Goal: Task Accomplishment & Management: Use online tool/utility

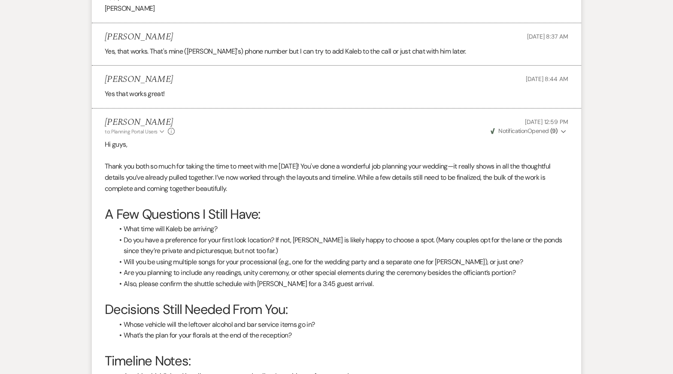
scroll to position [1653, 0]
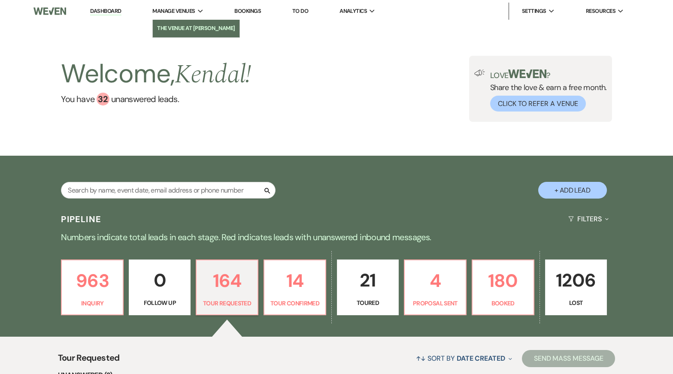
click at [186, 31] on li "The Venue at [PERSON_NAME]" at bounding box center [196, 28] width 78 height 9
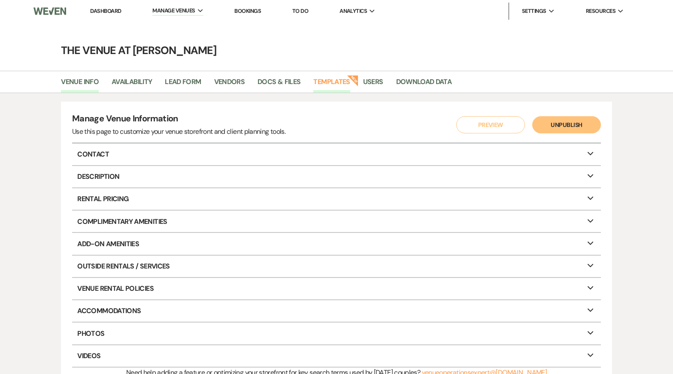
click at [325, 83] on link "Templates" at bounding box center [331, 84] width 36 height 16
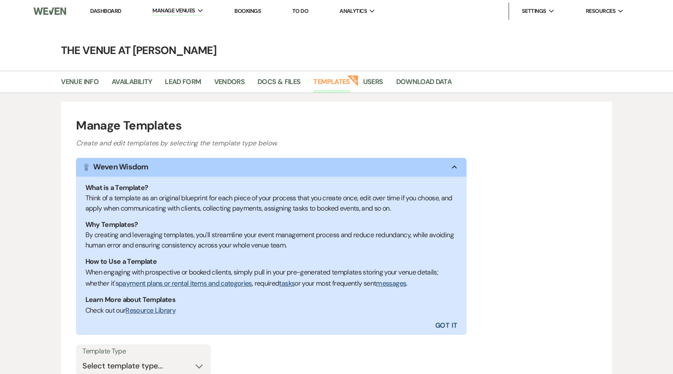
scroll to position [88, 0]
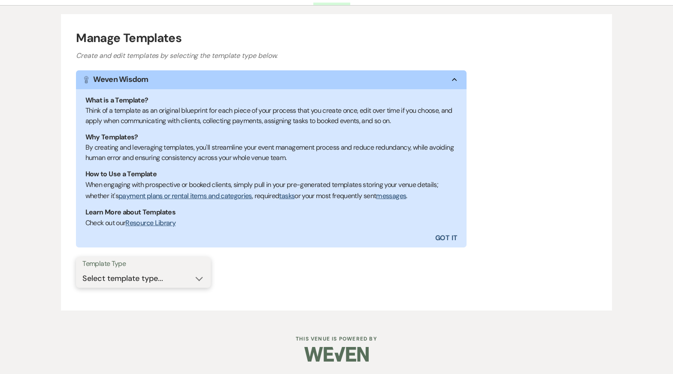
click at [164, 280] on select "Select template type... Task List Message Templates Payment Plan Inventory Item…" at bounding box center [143, 278] width 122 height 17
select select "Message Templates"
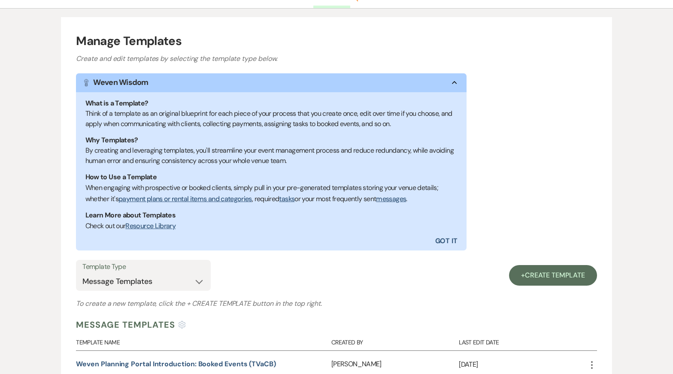
scroll to position [130, 0]
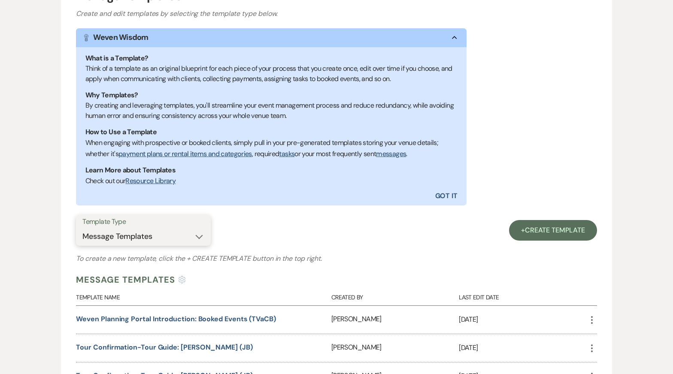
click at [171, 236] on select "Select template type... Task List Message Templates Payment Plan Inventory Item…" at bounding box center [143, 236] width 122 height 17
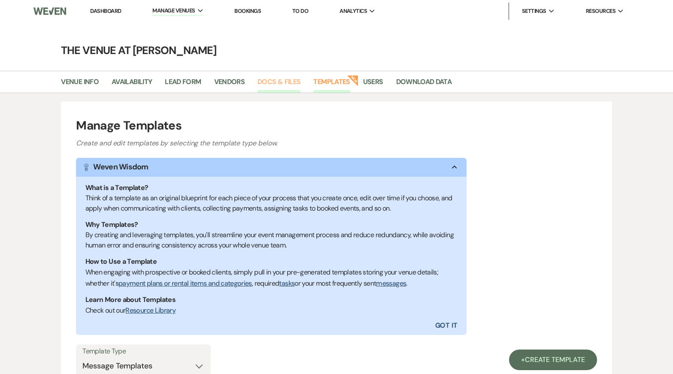
click at [277, 83] on link "Docs & Files" at bounding box center [278, 84] width 43 height 16
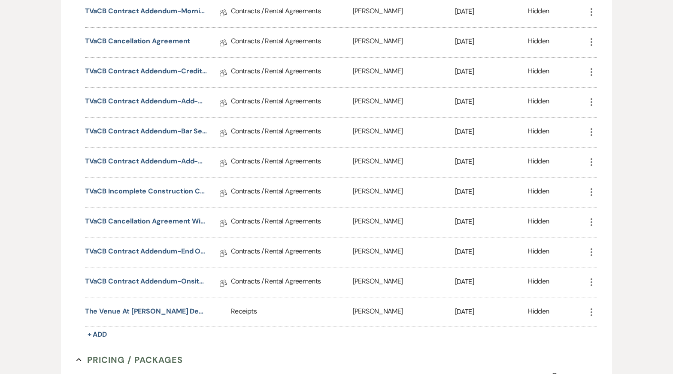
scroll to position [1899, 0]
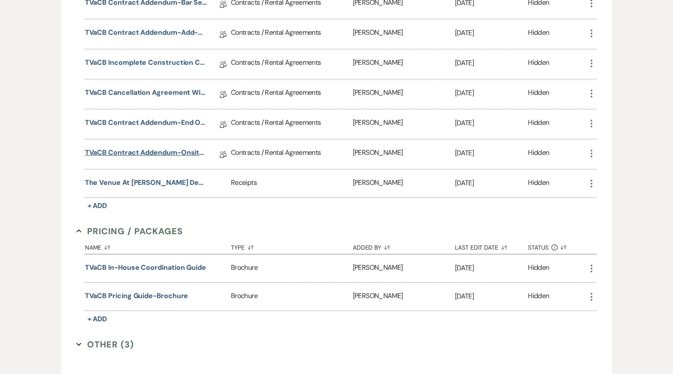
click at [176, 148] on link "TVaCB Contract Addendum-Onsite Storage" at bounding box center [146, 154] width 122 height 13
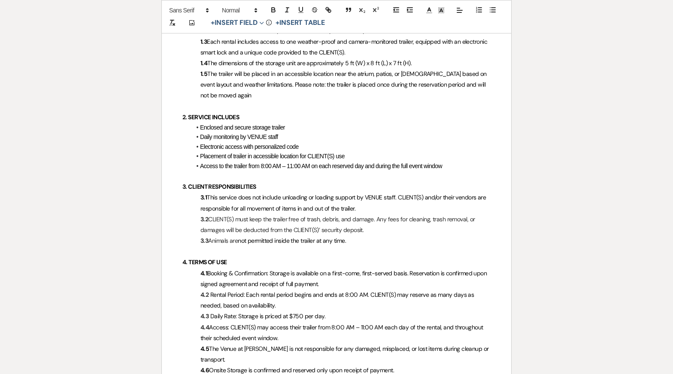
scroll to position [390, 0]
click at [248, 80] on p "1.5 The trailer will be placed in an accessible location near the atrium, patio…" at bounding box center [336, 84] width 308 height 33
click at [103, 207] on div "Printer Print Add Photo + Insert Field Expand Standard Field Smart Field Signat…" at bounding box center [336, 261] width 618 height 1136
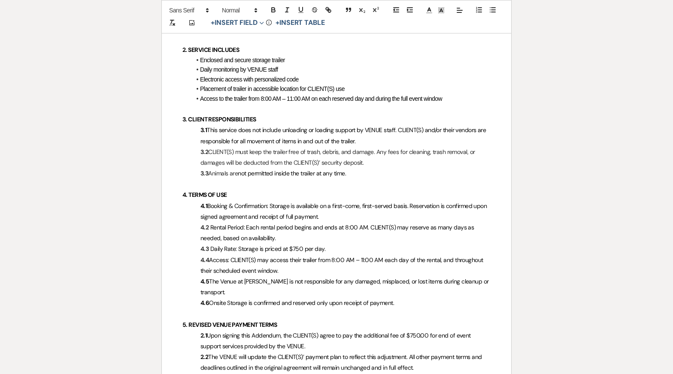
scroll to position [460, 0]
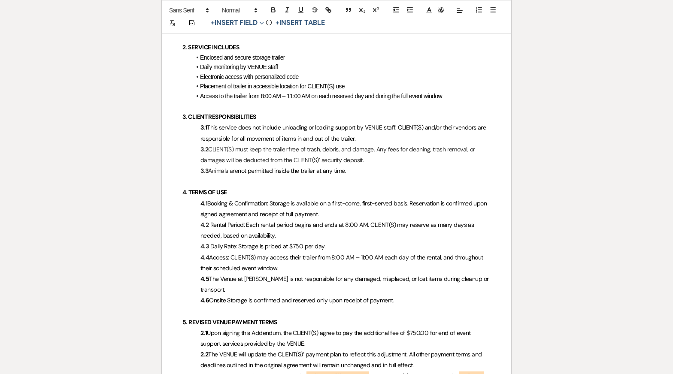
click at [333, 83] on span "Placement of trailer in accessible location for CLIENT(S) use" at bounding box center [272, 86] width 145 height 7
click at [336, 220] on p "4.2 Rental Period: Each rental period begins and ends at 8:00 AM. CLIENT(S) may…" at bounding box center [336, 230] width 308 height 21
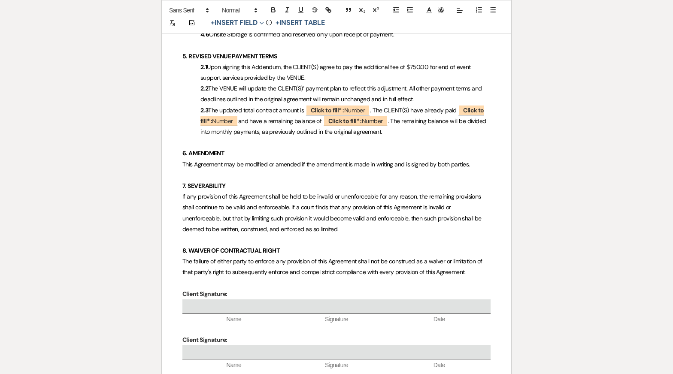
scroll to position [712, 0]
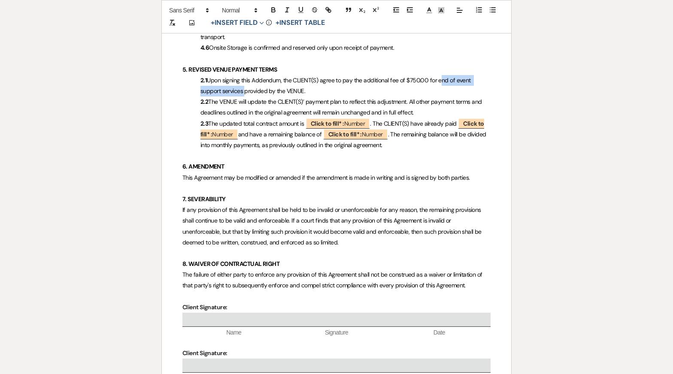
drag, startPoint x: 439, startPoint y: 69, endPoint x: 243, endPoint y: 78, distance: 196.3
click at [243, 78] on span "Upon signing this Addendum, the CLIENT(S) agree to pay the additional fee of $7…" at bounding box center [336, 85] width 272 height 18
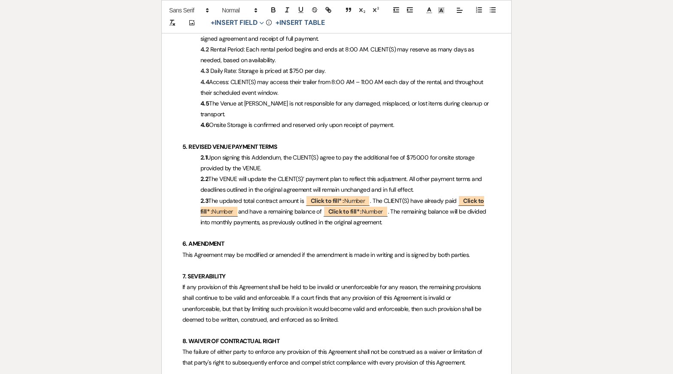
scroll to position [642, 0]
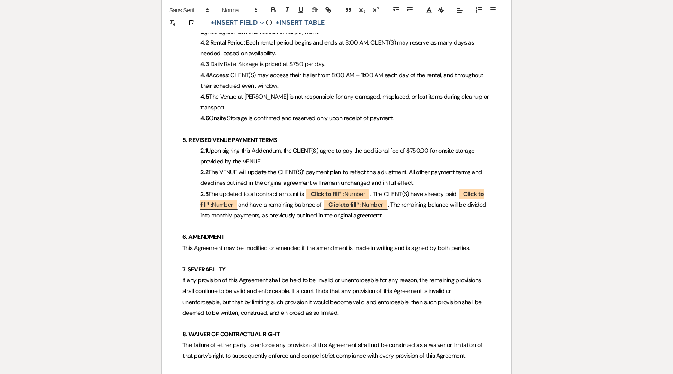
click at [407, 232] on p "6. AMENDMENT" at bounding box center [336, 237] width 308 height 11
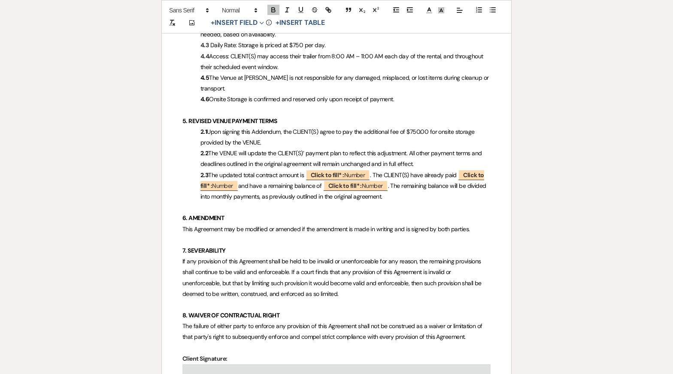
scroll to position [664, 0]
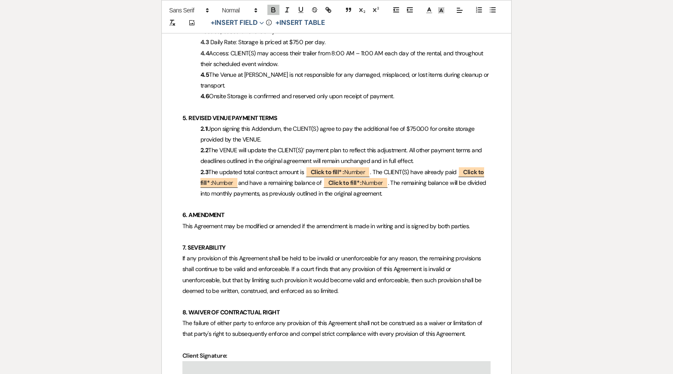
click at [388, 75] on p "4.5 The Venue at [PERSON_NAME] is not responsible for any damaged, misplaced, o…" at bounding box center [336, 80] width 308 height 21
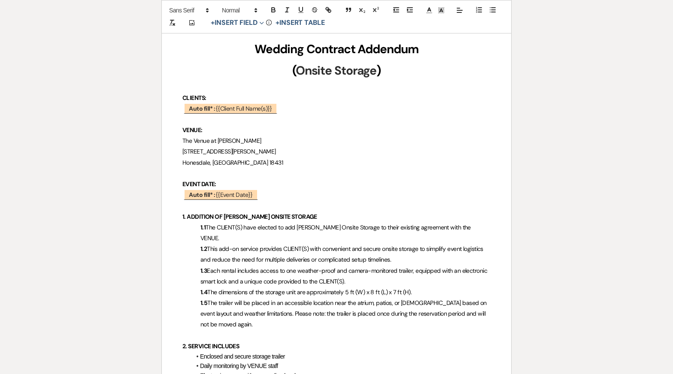
scroll to position [146, 0]
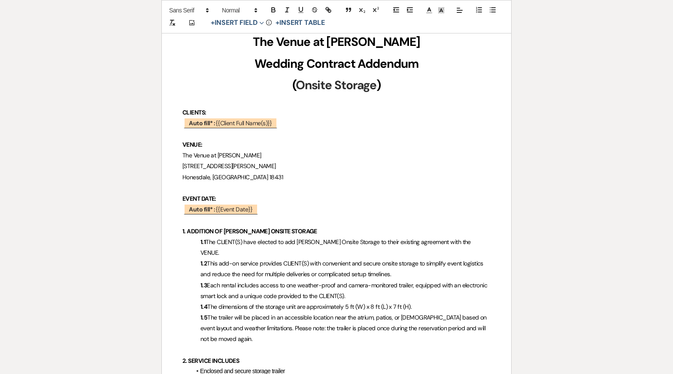
click at [300, 243] on span "The CLIENT(S) have elected to add [PERSON_NAME] Onsite Storage to their existin…" at bounding box center [336, 247] width 272 height 18
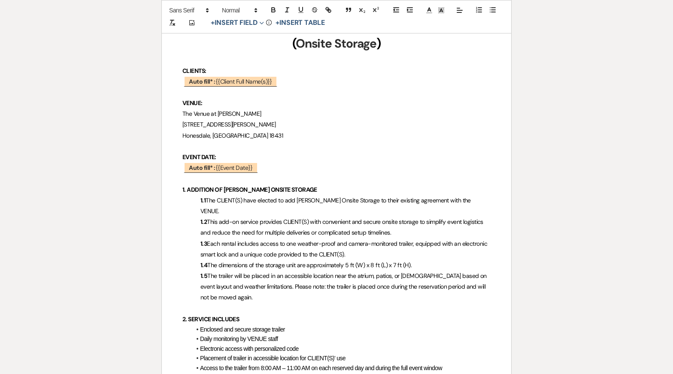
scroll to position [194, 0]
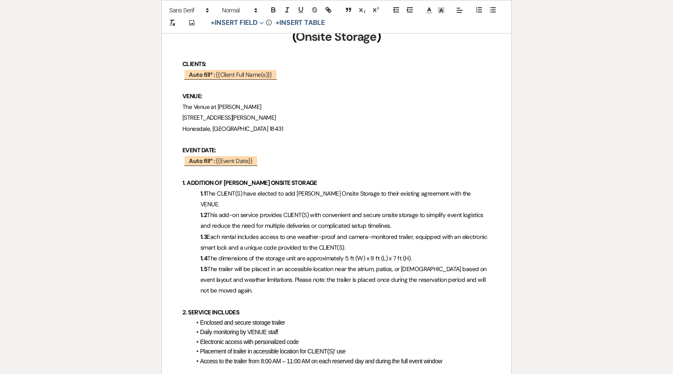
click at [484, 193] on p "1.1 The CLIENT(S) have elected to add [PERSON_NAME] Onsite Storage to their exi…" at bounding box center [336, 198] width 308 height 21
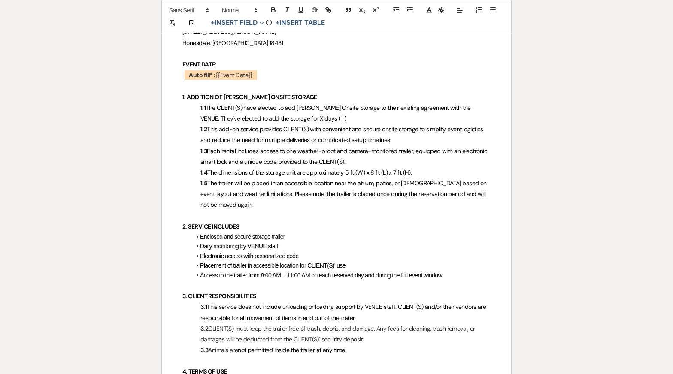
scroll to position [280, 0]
click at [284, 106] on span "The CLIENT(S) have elected to add [PERSON_NAME] Onsite Storage to their existin…" at bounding box center [336, 113] width 272 height 18
click at [332, 118] on p "1.1 The CLIENT(S) have elected to add [PERSON_NAME] Onsite Storage to their exi…" at bounding box center [336, 113] width 308 height 21
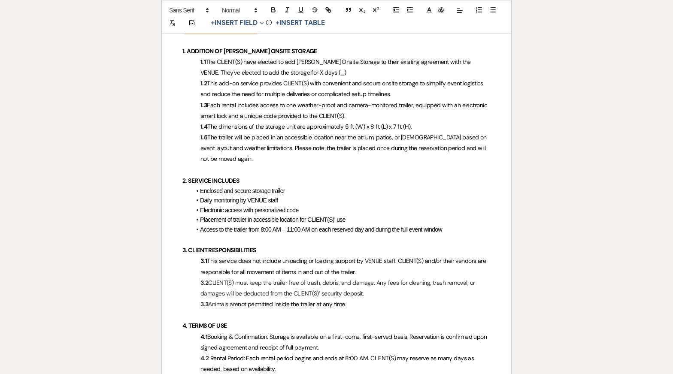
scroll to position [290, 0]
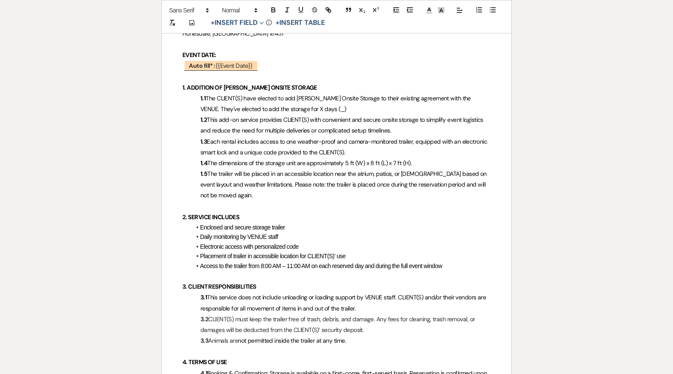
drag, startPoint x: 338, startPoint y: 106, endPoint x: 187, endPoint y: 109, distance: 151.1
click at [188, 109] on p "1.1 The CLIENT(S) have elected to add [PERSON_NAME] Onsite Storage to their exi…" at bounding box center [336, 103] width 308 height 21
copy span "They've elected to add the storage for X days (_)"
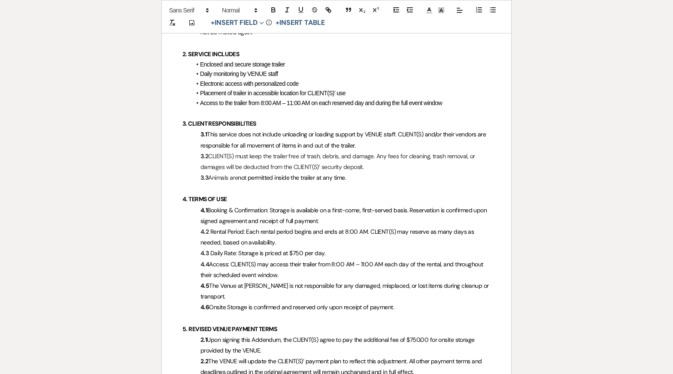
scroll to position [454, 0]
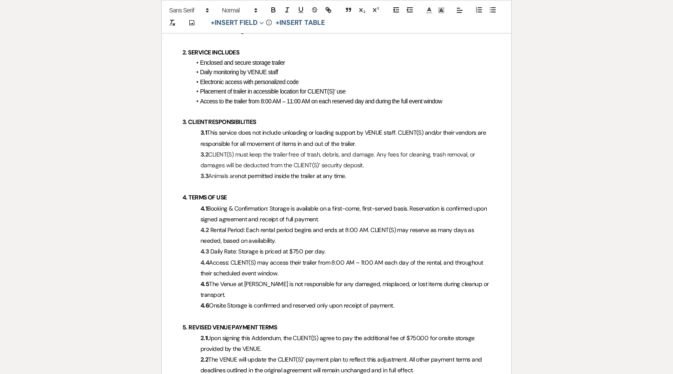
click at [305, 259] on span "Access: CLIENT(S) may access their trailer from 8:00 AM – 11:00 AM each day of …" at bounding box center [342, 268] width 284 height 18
click at [348, 246] on p "4.3 Daily Rate: Storage is priced at $750 per day." at bounding box center [336, 251] width 308 height 11
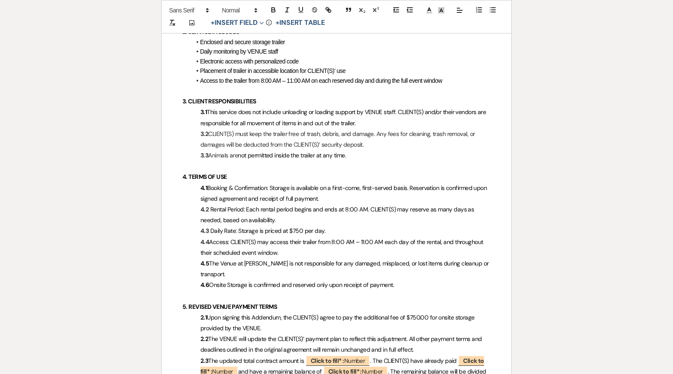
scroll to position [476, 0]
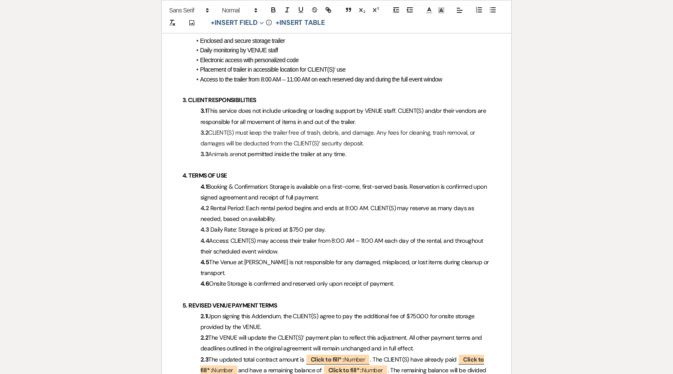
click at [338, 236] on p "4.4 Access: CLIENT(S) may access their trailer from 8:00 AM – 11:00 AM each day…" at bounding box center [336, 246] width 308 height 21
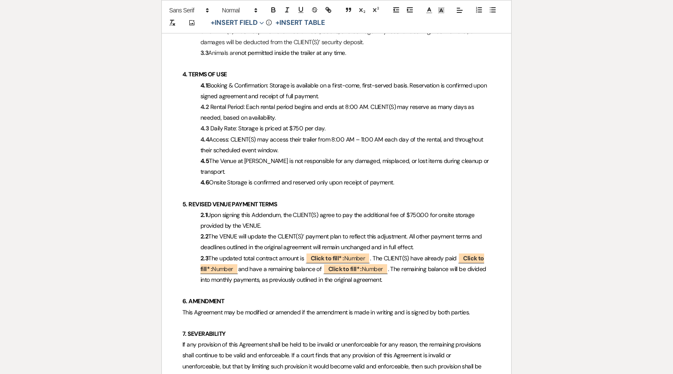
scroll to position [579, 0]
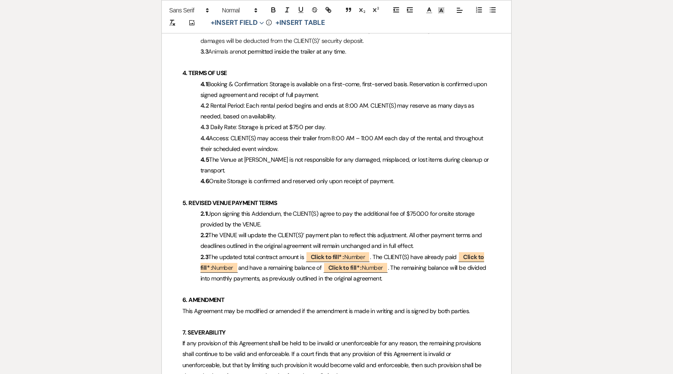
click at [381, 209] on p "2.1 Upon signing this Addendum, the CLIENT(S) agree to pay the additional fee o…" at bounding box center [336, 219] width 308 height 21
drag, startPoint x: 407, startPoint y: 201, endPoint x: 428, endPoint y: 200, distance: 21.1
click at [428, 210] on span "Upon signing this Addendum, the CLIENT(S) agree to pay the additional fee of $7…" at bounding box center [337, 219] width 275 height 18
click at [263, 22] on icon "Expand" at bounding box center [262, 23] width 4 height 4
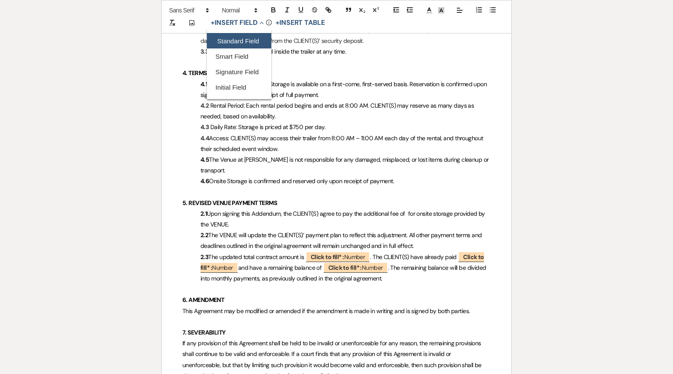
click at [237, 43] on button "Standard Field" at bounding box center [239, 40] width 64 height 15
select select "owner"
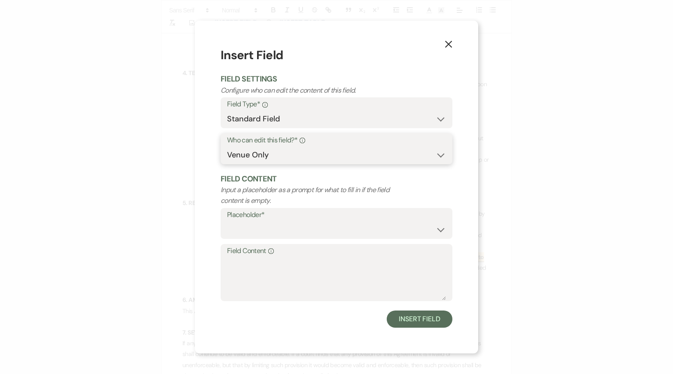
click at [275, 157] on select "Both Venue & Client Client Only Venue Only" at bounding box center [336, 155] width 219 height 17
click at [297, 229] on select "Custom Placeholder Date Time Name Location Venue Name Type Number Budget Addres…" at bounding box center [336, 229] width 219 height 17
select select "Amount"
click at [424, 319] on button "Insert Field" at bounding box center [420, 319] width 66 height 17
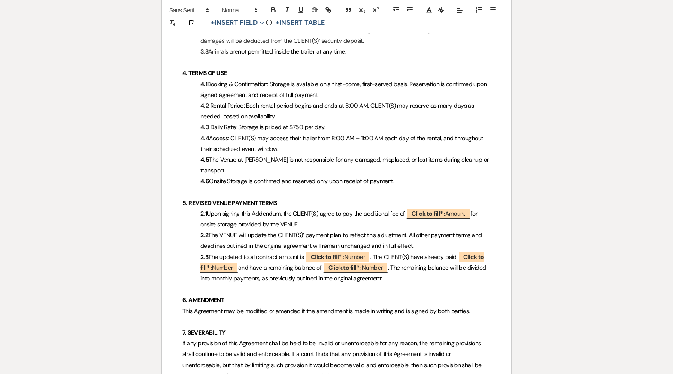
click at [344, 122] on p "4.3 Daily Rate: Storage is priced at $750 per day." at bounding box center [336, 127] width 308 height 11
click at [322, 134] on p "4.4 Access: CLIENT(S) may access their trailer from 8:00 AM – 11:00 AM each day…" at bounding box center [336, 143] width 308 height 21
click at [326, 212] on p "2.1 Upon signing this Addendum, the CLIENT(S) agree to pay the additional fee o…" at bounding box center [336, 219] width 308 height 21
click at [344, 208] on span "Upon signing this Addendum, the CLIENT(S) agree to pay the additional fee of ﻿ …" at bounding box center [339, 218] width 278 height 20
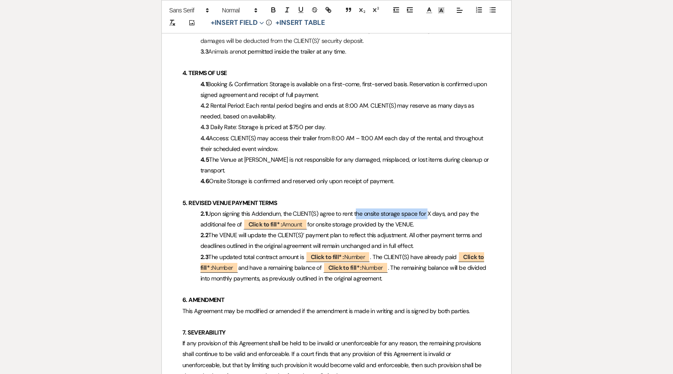
drag, startPoint x: 355, startPoint y: 202, endPoint x: 427, endPoint y: 201, distance: 71.7
click at [427, 210] on span "Upon signing this Addendum, the CLIENT(S) agree to rent the onsite storage spac…" at bounding box center [340, 220] width 280 height 20
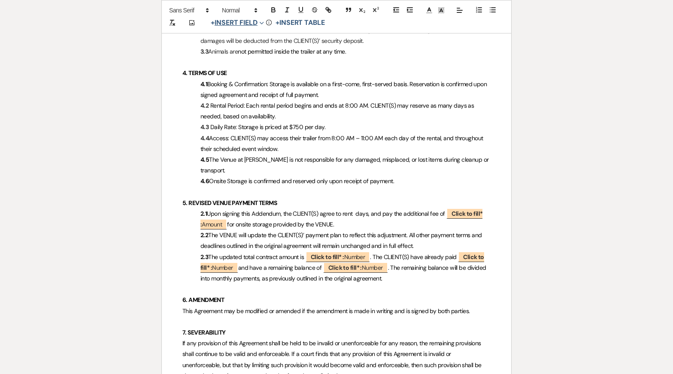
click at [256, 26] on button "+ Insert Field Expand" at bounding box center [237, 23] width 59 height 10
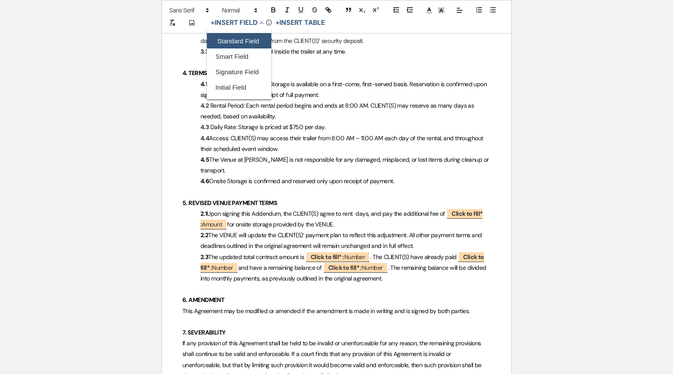
click at [247, 45] on button "Standard Field" at bounding box center [239, 40] width 64 height 15
select select "owner"
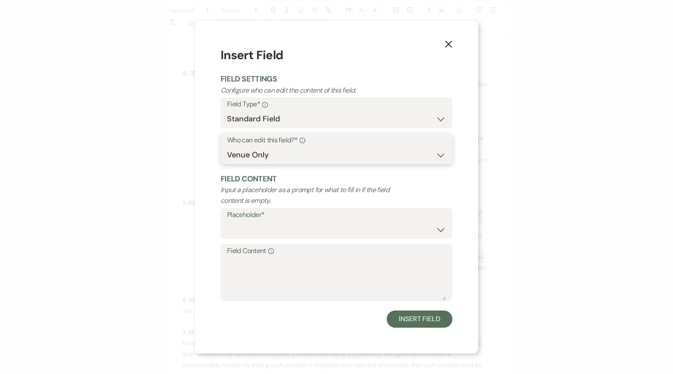
click at [284, 153] on select "Both Venue & Client Client Only Venue Only" at bounding box center [336, 155] width 219 height 17
click at [279, 232] on select "Custom Placeholder Date Time Name Location Venue Name Type Number Budget Addres…" at bounding box center [336, 229] width 219 height 17
select select "Number"
click at [415, 320] on button "Insert Field" at bounding box center [420, 319] width 66 height 17
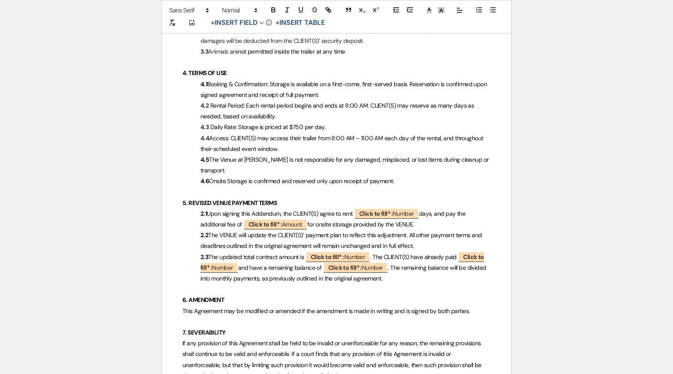
click at [439, 208] on span "Upon signing this Addendum, the CLIENT(S) agree to rent ﻿ Click to fill* : Numb…" at bounding box center [333, 218] width 266 height 21
click at [453, 214] on p "2.1 Upon signing this Addendum, the CLIENT(S) agree to rent ﻿ Click to fill* : …" at bounding box center [336, 219] width 308 height 21
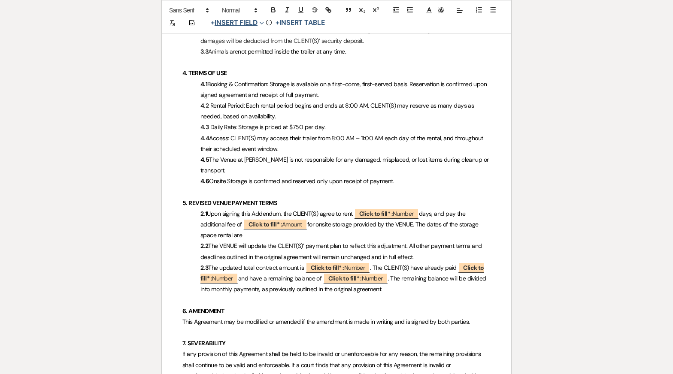
click at [256, 23] on button "+ Insert Field Expand" at bounding box center [237, 23] width 59 height 10
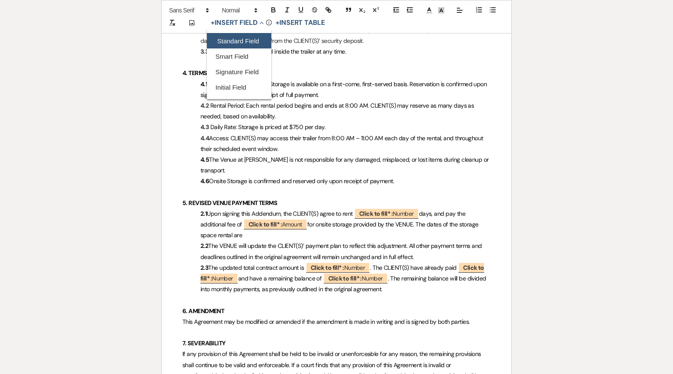
click at [248, 42] on button "Standard Field" at bounding box center [239, 40] width 64 height 15
select select "owner"
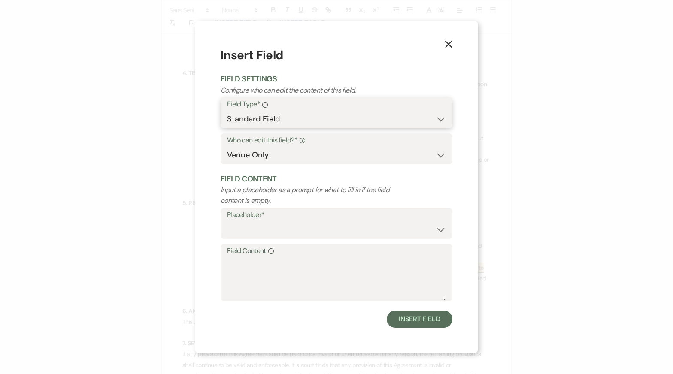
click at [288, 120] on select "Standard Field Smart Field Signature Field Initial Field" at bounding box center [336, 119] width 219 height 17
click at [290, 235] on select "Custom Placeholder Date Time Name Location Venue Name Type Number Budget Addres…" at bounding box center [336, 229] width 219 height 17
select select "Date"
click at [353, 231] on select "Custom Placeholder Date Time Name Location Venue Name Type Number Budget Addres…" at bounding box center [336, 229] width 219 height 17
click at [426, 330] on div "X Insert Field Field Settings Configure who can edit the content of this field.…" at bounding box center [336, 187] width 283 height 333
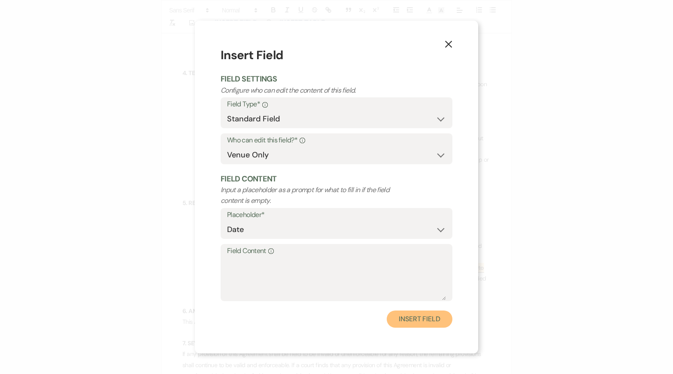
click at [424, 320] on button "Insert Field" at bounding box center [420, 319] width 66 height 17
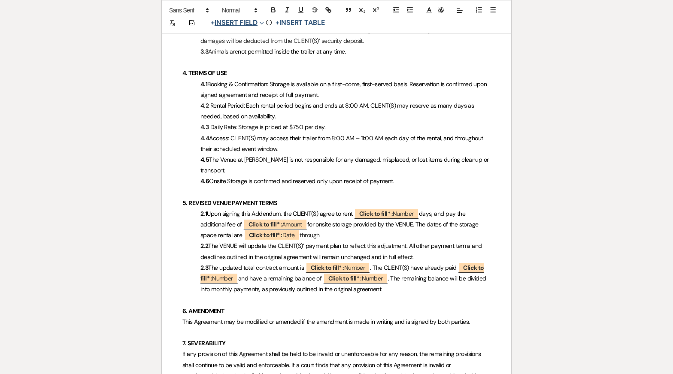
click at [247, 26] on button "+ Insert Field Expand" at bounding box center [237, 23] width 59 height 10
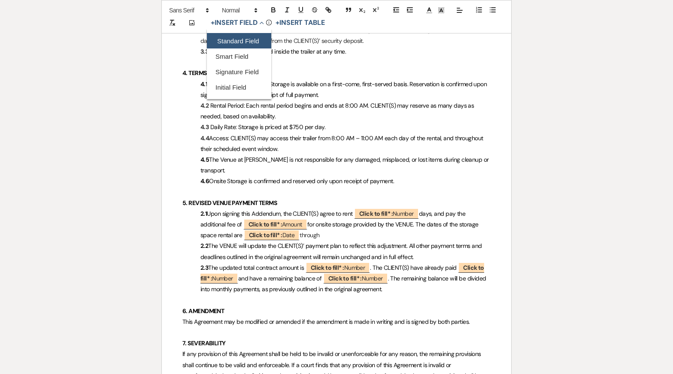
click at [241, 43] on button "Standard Field" at bounding box center [239, 40] width 64 height 15
select select "owner"
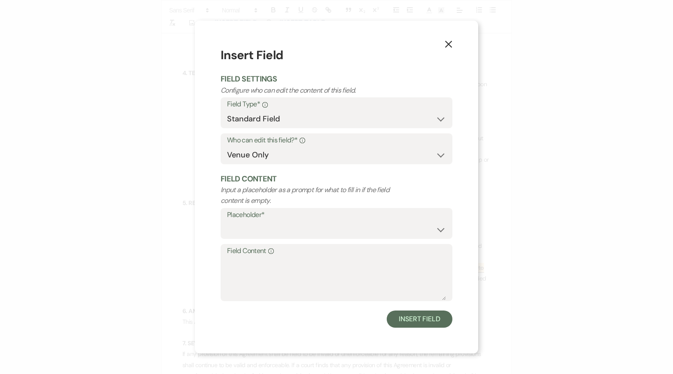
click at [259, 128] on form "Insert Field Field Settings Configure who can edit the content of this field. F…" at bounding box center [337, 186] width 232 height 281
click at [265, 232] on select "Custom Placeholder Date Time Name Location Venue Name Type Number Budget Addres…" at bounding box center [336, 229] width 219 height 17
click at [257, 233] on select "Custom Placeholder Date Time Name Location Venue Name Type Number Budget Addres…" at bounding box center [336, 229] width 219 height 17
select select "Date"
click at [419, 320] on button "Insert Field" at bounding box center [420, 319] width 66 height 17
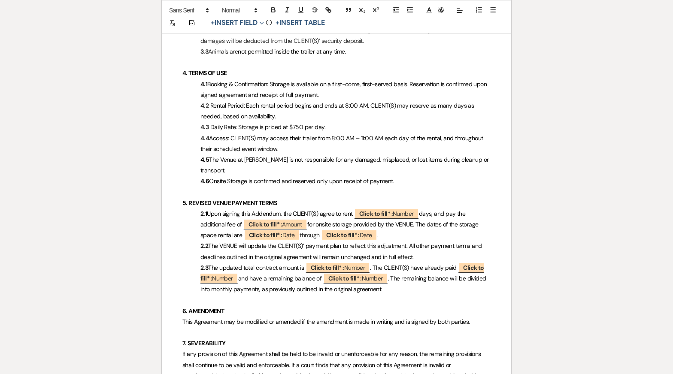
click at [471, 176] on p "4.6 Onsite Storage is confirmed and reserved only upon receipt of payment." at bounding box center [336, 181] width 308 height 11
drag, startPoint x: 312, startPoint y: 214, endPoint x: 418, endPoint y: 210, distance: 106.1
click at [418, 210] on span "Upon signing this Addendum, the CLIENT(S) agree to rent ﻿ Click to fill* : Numb…" at bounding box center [339, 223] width 279 height 31
copy span "for onsite storage provided by the VENUE"
click at [352, 208] on span "Upon signing this Addendum, the CLIENT(S) agree to rent ﻿ Click to fill* : Numb…" at bounding box center [333, 218] width 266 height 21
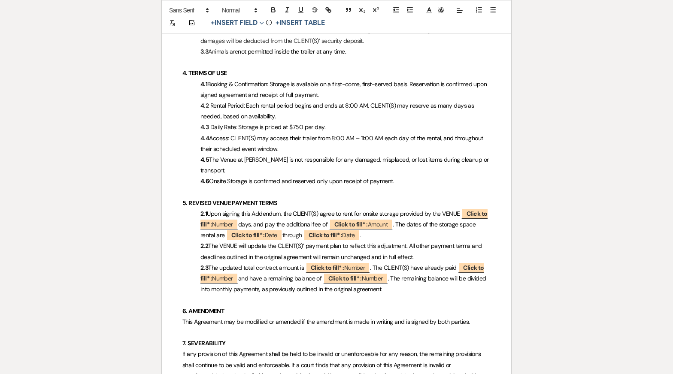
click at [362, 208] on span "Upon signing this Addendum, the CLIENT(S) agree to rent for onsite storage prov…" at bounding box center [343, 223] width 287 height 31
click at [394, 208] on span "Upon signing this Addendum, the CLIENT(S) agree to rent onsite storage provided…" at bounding box center [344, 223] width 288 height 31
click at [451, 208] on span "Upon signing this Addendum, the CLIENT(S) agree to rent onsite storage provided…" at bounding box center [344, 223] width 288 height 31
click at [252, 214] on span "Upon signing this Addendum, the CLIENT(S) agree to rent onsite storage provided…" at bounding box center [343, 223] width 287 height 31
click at [295, 210] on span "Upon signing this Addendum, the CLIENT(S) agree to rent onsite storage provided…" at bounding box center [343, 223] width 287 height 31
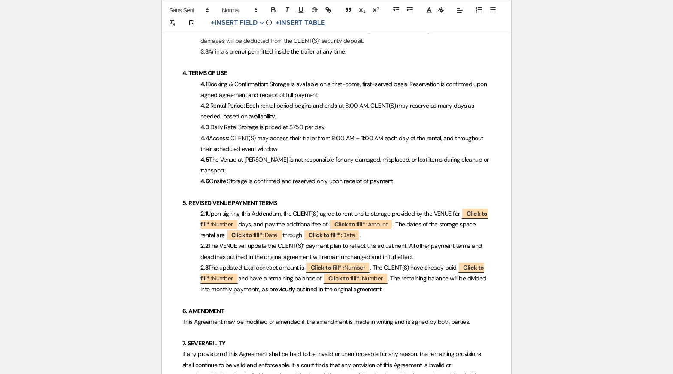
click at [428, 212] on span "Upon signing this Addendum, the CLIENT(S) agree to rent onsite storage provided…" at bounding box center [343, 223] width 287 height 31
click at [379, 222] on p "2.1 Upon signing this Addendum, the CLIENT(S) agree to rent onsite storage prov…" at bounding box center [336, 225] width 308 height 33
click at [382, 142] on p "4.4 Access: CLIENT(S) may access their trailer from 8:00 AM – 11:00 AM each day…" at bounding box center [336, 143] width 308 height 21
click at [396, 242] on span "The VENUE will update the CLIENT(S)’ payment plan to reflect this adjustment. A…" at bounding box center [341, 251] width 283 height 18
click at [422, 245] on p "2.2 The VENUE will update the CLIENT(S)’ payment plan to reflect this adjustmen…" at bounding box center [336, 251] width 308 height 21
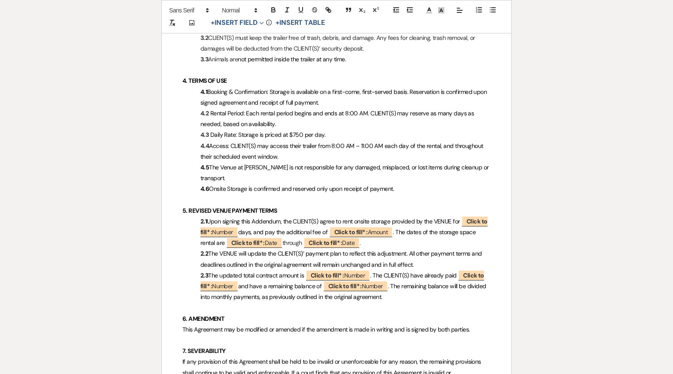
scroll to position [572, 0]
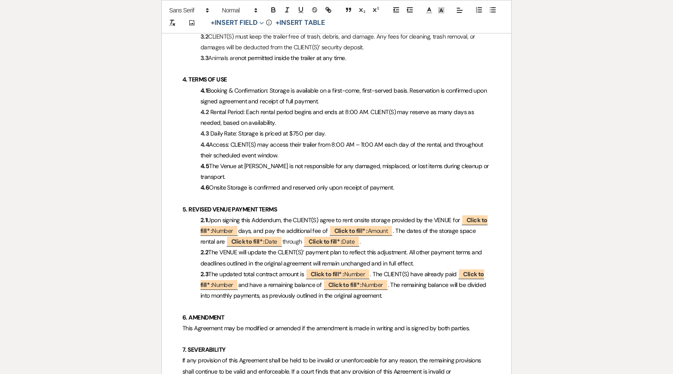
click at [415, 233] on p "2.1 Upon signing this Addendum, the CLIENT(S) agree to rent onsite storage prov…" at bounding box center [336, 231] width 308 height 33
click at [293, 161] on p "4.5 The Venue at [PERSON_NAME] is not responsible for any damaged, misplaced, o…" at bounding box center [336, 171] width 308 height 21
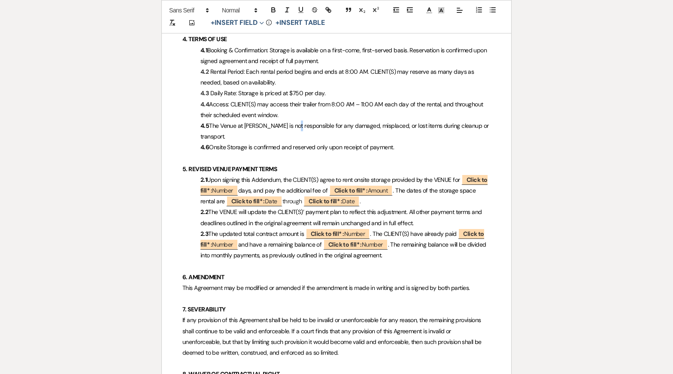
scroll to position [618, 0]
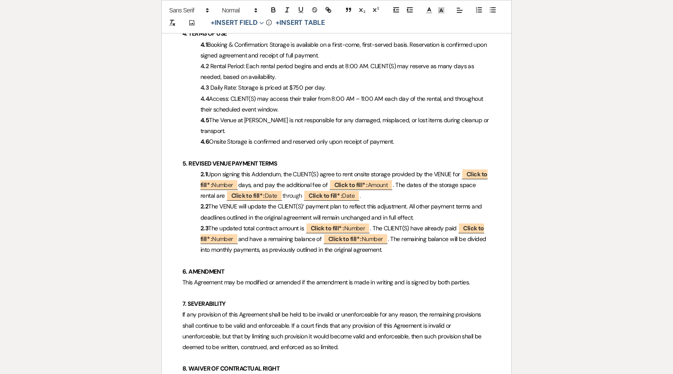
click at [347, 95] on span "Access: CLIENT(S) may access their trailer from 8:00 AM – 11:00 AM each day of …" at bounding box center [342, 104] width 284 height 18
click at [436, 203] on span "The VENUE will update the CLIENT(S)’ payment plan to reflect this adjustment. A…" at bounding box center [341, 212] width 283 height 18
click at [439, 169] on span "Upon signing this Addendum, the CLIENT(S) agree to rent onsite storage provided…" at bounding box center [343, 184] width 287 height 31
click at [437, 181] on p "2.1 Upon signing this Addendum, the CLIENT(S) agree to rent onsite storage prov…" at bounding box center [336, 185] width 308 height 33
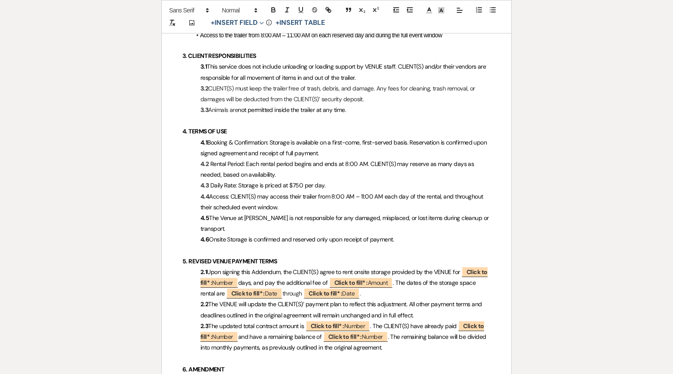
scroll to position [518, 0]
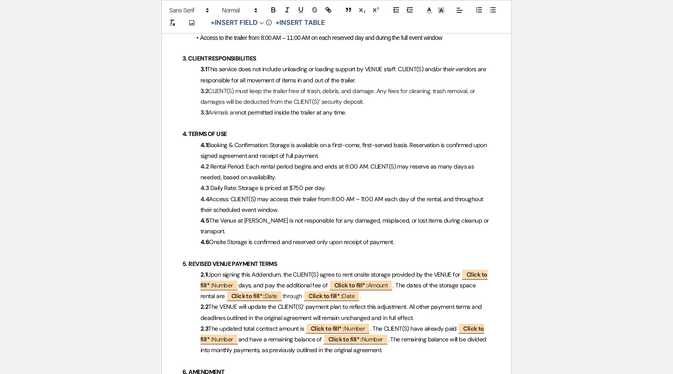
click at [351, 148] on p "4.1 Booking & Confirmation: Storage is available on a first-come, first-served …" at bounding box center [336, 150] width 308 height 21
click at [349, 166] on p "4.2 Rental Period: Each rental period begins and ends at 8:00 AM. CLIENT(S) may…" at bounding box center [336, 171] width 308 height 21
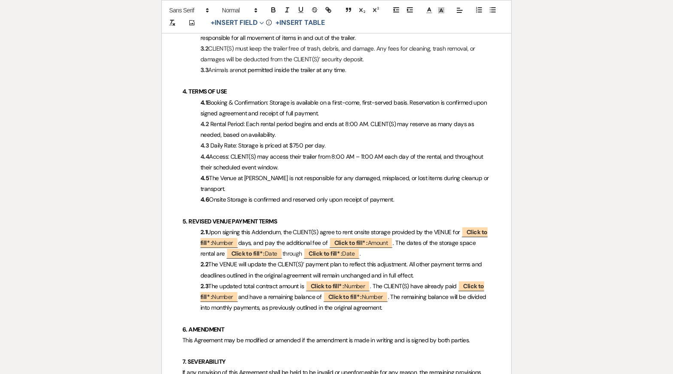
scroll to position [563, 0]
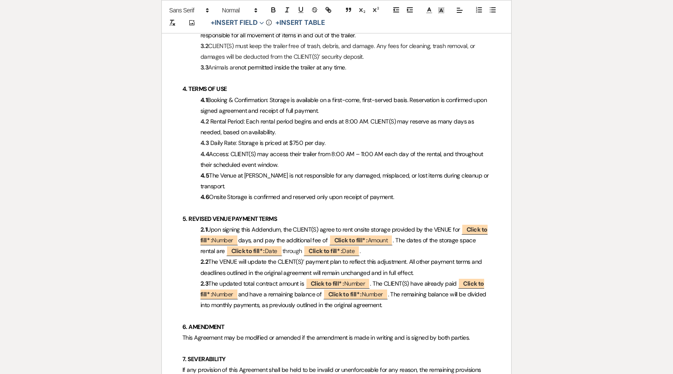
click at [416, 260] on p "2.2 The VENUE will update the CLIENT(S)’ payment plan to reflect this adjustmen…" at bounding box center [336, 267] width 308 height 21
click at [414, 172] on span "The Venue at [PERSON_NAME] is not responsible for any damaged, misplaced, or lo…" at bounding box center [345, 181] width 290 height 18
click at [444, 243] on p "2.1 Upon signing this Addendum, the CLIENT(S) agree to rent onsite storage prov…" at bounding box center [336, 240] width 308 height 33
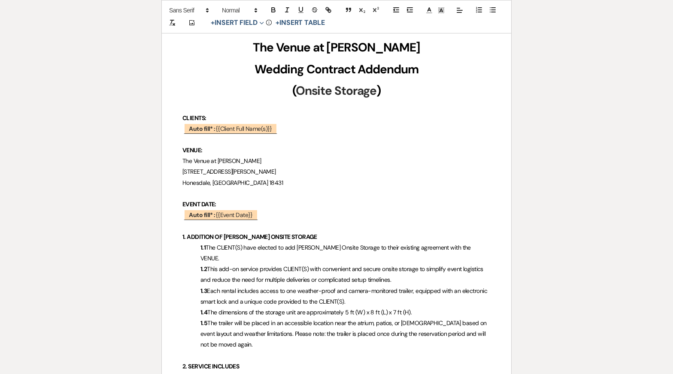
scroll to position [138, 0]
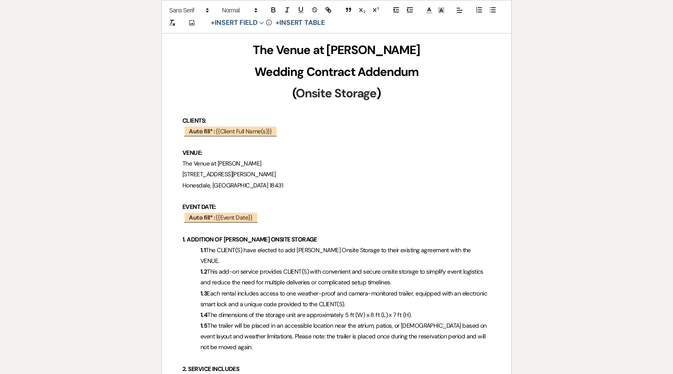
click at [283, 213] on p "﻿ Auto fill* : {{Event Date}} ﻿" at bounding box center [336, 217] width 308 height 11
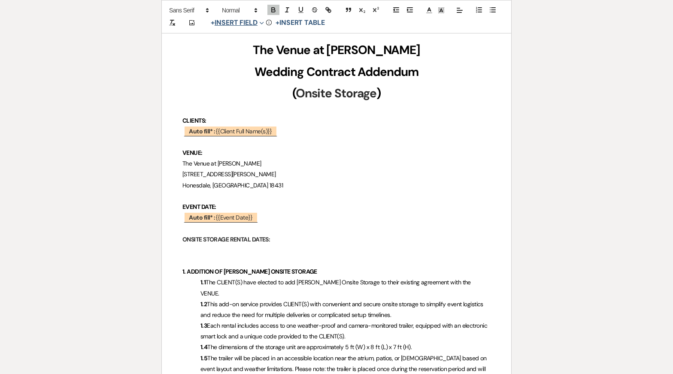
click at [258, 20] on button "+ Insert Field Expand" at bounding box center [237, 23] width 59 height 10
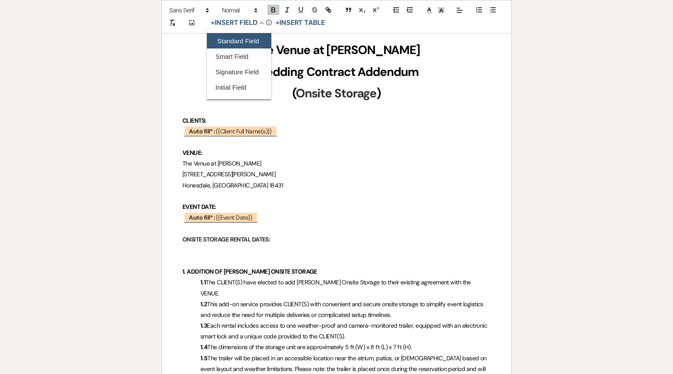
click at [242, 42] on button "Standard Field" at bounding box center [239, 40] width 64 height 15
select select "owner"
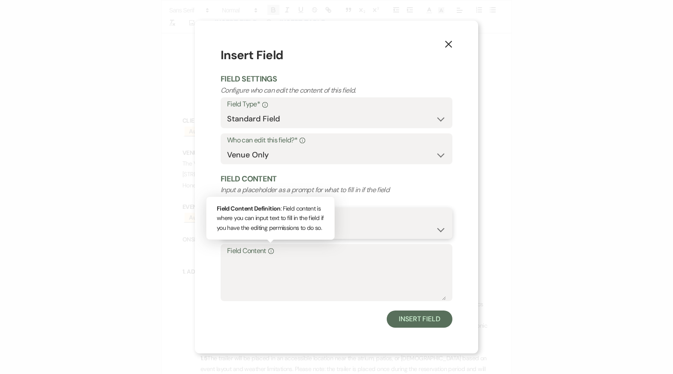
click at [266, 232] on select "Custom Placeholder Date Time Name Location Venue Name Type Number Budget Addres…" at bounding box center [336, 229] width 219 height 17
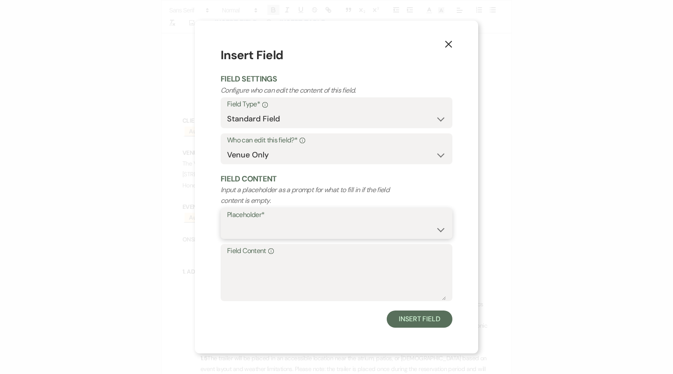
select select "Date"
click at [430, 315] on button "Insert Field" at bounding box center [420, 319] width 66 height 17
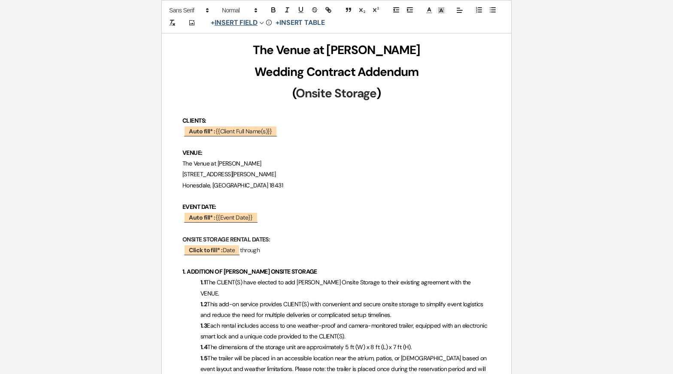
click at [258, 21] on button "+ Insert Field Expand" at bounding box center [237, 23] width 59 height 10
click at [277, 245] on p "﻿ Click to fill* : Date ﻿ through" at bounding box center [336, 250] width 308 height 11
click at [236, 23] on button "+ Insert Field Expand" at bounding box center [237, 23] width 59 height 10
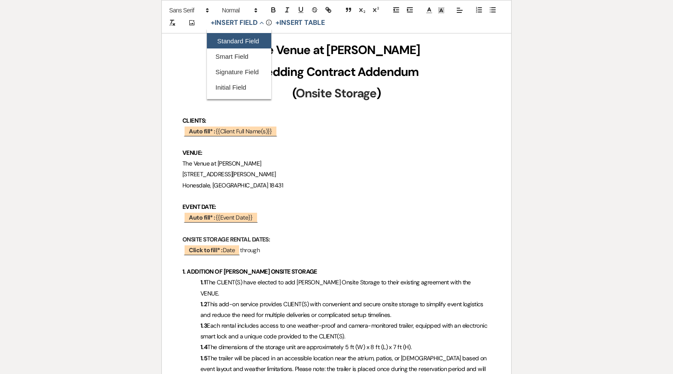
click at [238, 36] on button "Standard Field" at bounding box center [239, 40] width 64 height 15
select select "owner"
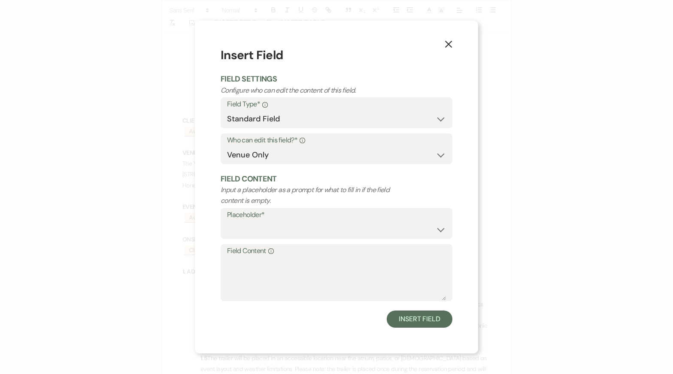
click at [264, 127] on div "Field Type* Info Standard Field Smart Field Signature Field Initial Field" at bounding box center [337, 112] width 232 height 31
click at [268, 236] on select "Custom Placeholder Date Time Name Location Venue Name Type Number Budget Addres…" at bounding box center [336, 229] width 219 height 17
select select "Date"
click at [414, 319] on button "Insert Field" at bounding box center [420, 319] width 66 height 17
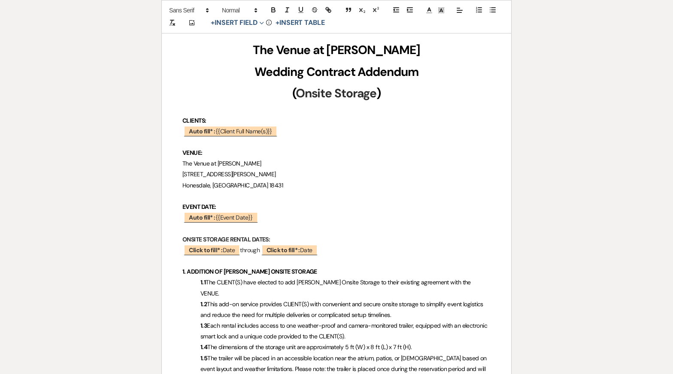
click at [354, 300] on span "This add-on service provides CLIENT(S) with convenient and secure onsite storag…" at bounding box center [342, 309] width 284 height 18
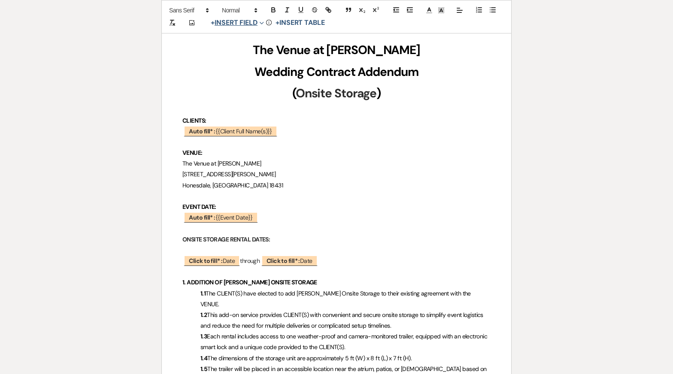
click at [246, 19] on button "+ Insert Field Expand" at bounding box center [237, 23] width 59 height 10
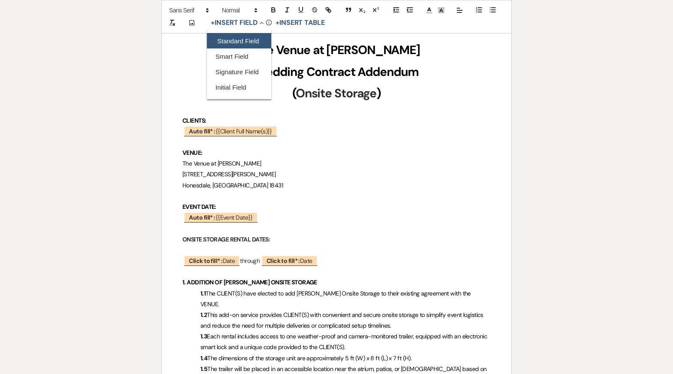
click at [247, 39] on button "Standard Field" at bounding box center [239, 40] width 64 height 15
select select "owner"
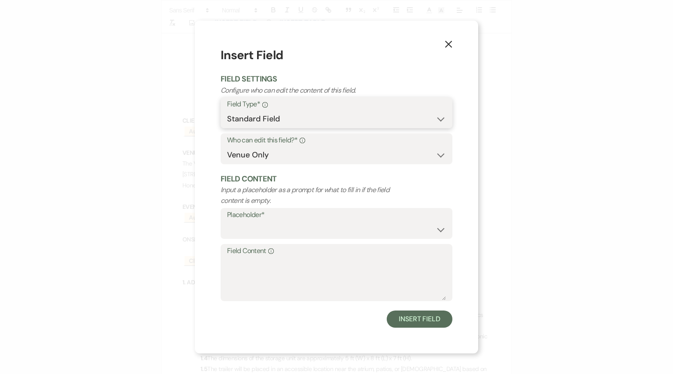
click at [254, 119] on select "Standard Field Smart Field Signature Field Initial Field" at bounding box center [336, 119] width 219 height 17
click at [239, 222] on select "Custom Placeholder Date Time Name Location Venue Name Type Number Budget Addres…" at bounding box center [336, 229] width 219 height 17
select select "Number"
click at [431, 318] on button "Insert Field" at bounding box center [420, 319] width 66 height 17
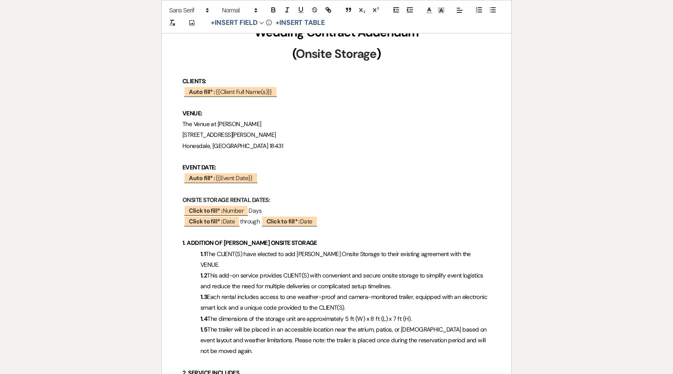
click at [330, 272] on span "This add-on service provides CLIENT(S) with convenient and secure onsite storag…" at bounding box center [342, 281] width 284 height 18
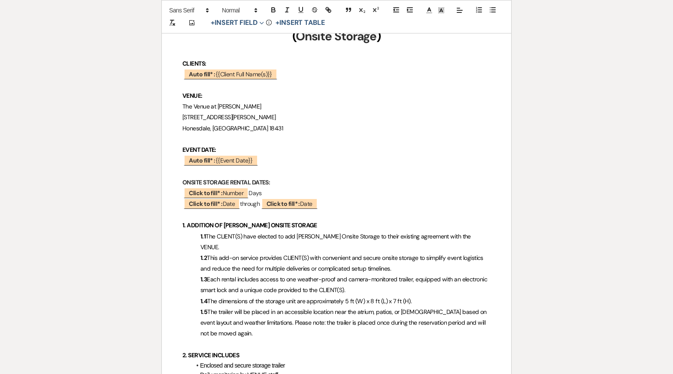
scroll to position [196, 0]
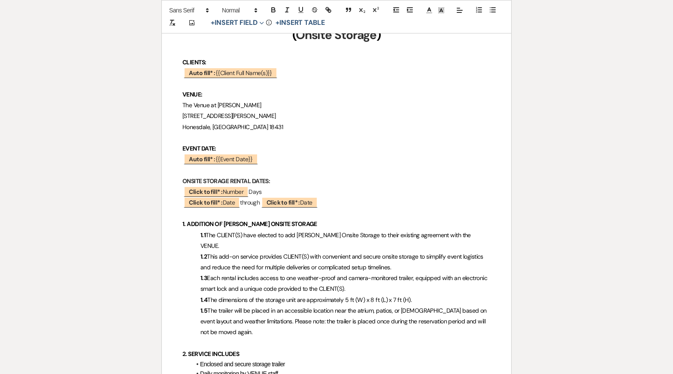
click at [252, 191] on p "﻿ Click to fill* : Number ﻿ Days" at bounding box center [336, 192] width 308 height 11
click at [263, 253] on span "This add-on service provides CLIENT(S) with convenient and secure onsite storag…" at bounding box center [342, 262] width 284 height 18
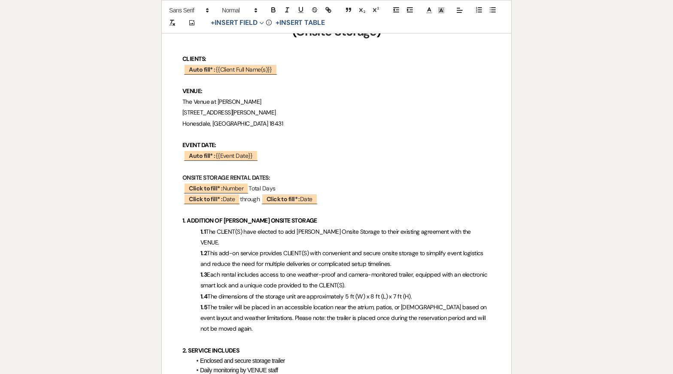
scroll to position [200, 0]
click at [263, 278] on p "1.3 Each rental includes access to one weather-proof and camera-monitored trail…" at bounding box center [336, 279] width 308 height 21
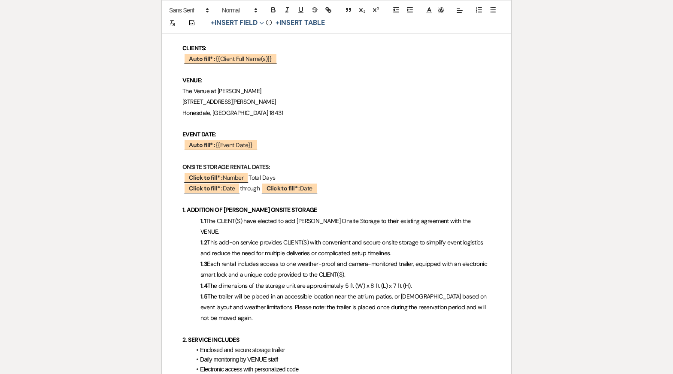
scroll to position [214, 0]
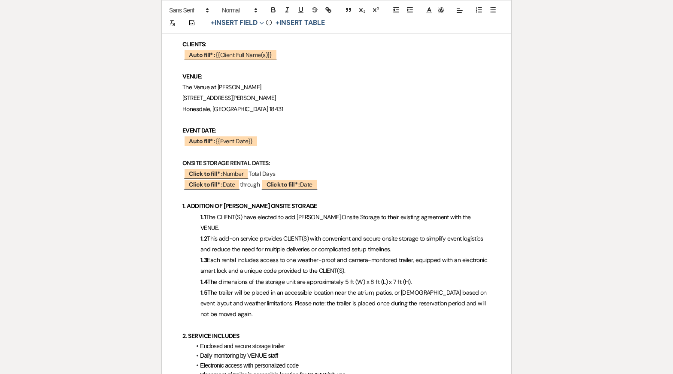
click at [299, 165] on p "ONSITE STORAGE RENTAL DATES:" at bounding box center [336, 163] width 308 height 11
click at [302, 265] on p "1.3 Each rental includes access to one weather-proof and camera-monitored trail…" at bounding box center [336, 265] width 308 height 21
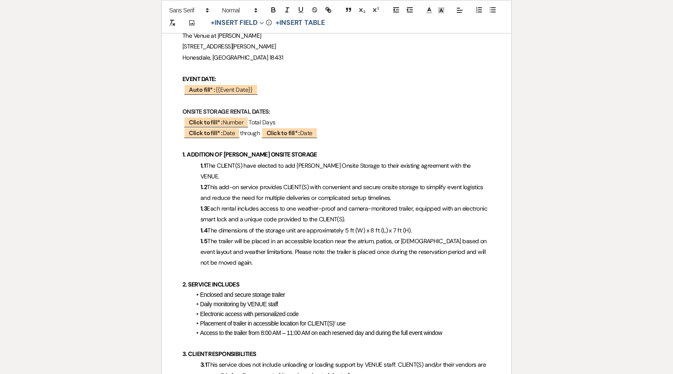
scroll to position [282, 0]
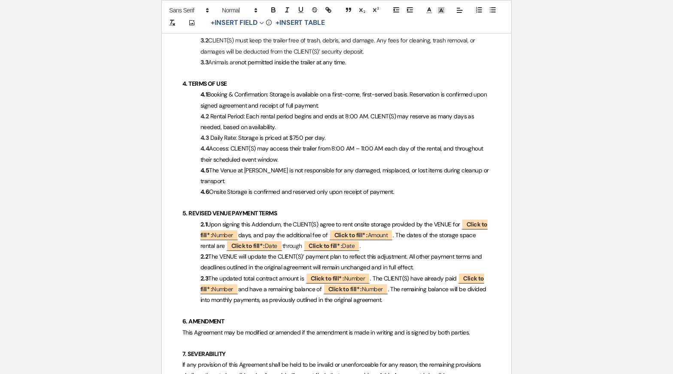
click at [304, 316] on p "6. AMENDMENT" at bounding box center [336, 321] width 308 height 11
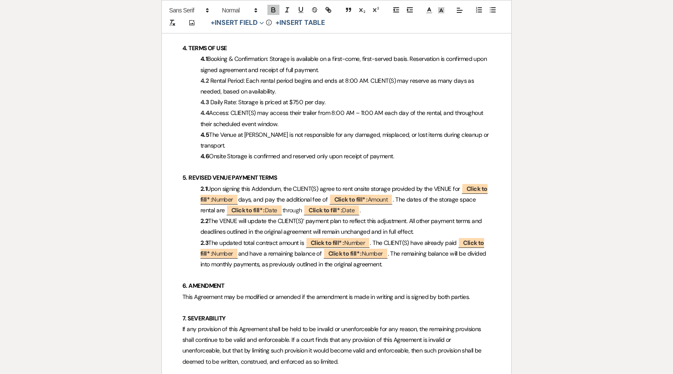
scroll to position [648, 0]
click at [337, 152] on span "Onsite Storage is confirmed and reserved only upon receipt of payment." at bounding box center [301, 156] width 185 height 8
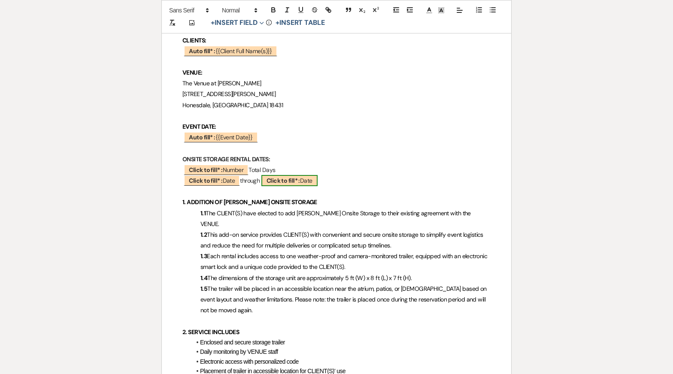
scroll to position [222, 0]
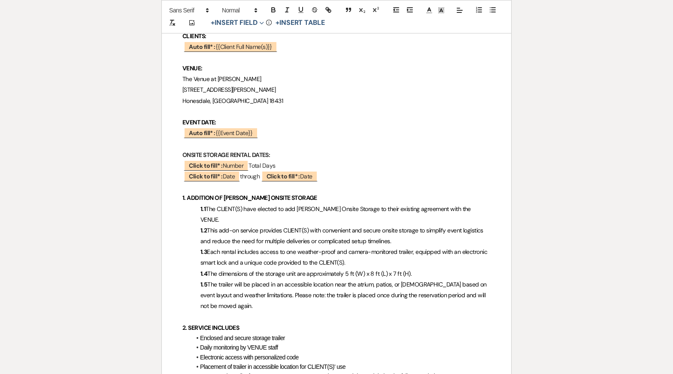
click at [318, 281] on span "The trailer will be placed in an accessible location near the atrium, patios, o…" at bounding box center [344, 295] width 288 height 29
click at [386, 312] on p at bounding box center [336, 317] width 308 height 11
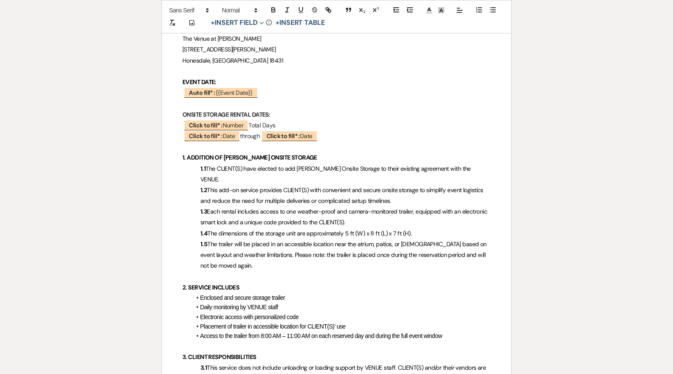
scroll to position [266, 0]
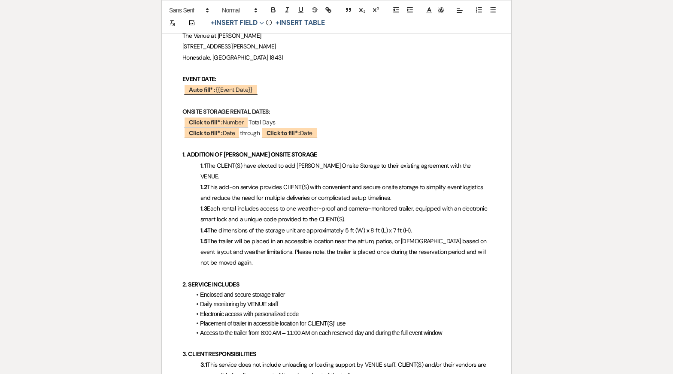
click at [279, 212] on span "Each rental includes access to one weather-proof and camera-monitored trailer, …" at bounding box center [344, 214] width 288 height 18
click at [286, 300] on li "Daily monitoring by VENUE staff" at bounding box center [341, 304] width 300 height 9
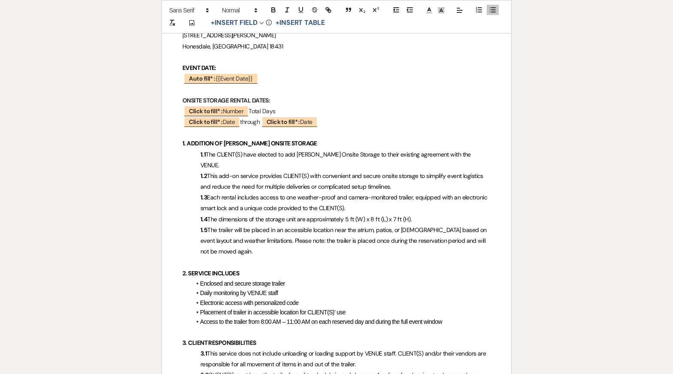
scroll to position [277, 0]
click at [277, 110] on p "﻿ Click to fill* : Number ﻿ Total Days" at bounding box center [336, 111] width 308 height 11
click at [305, 198] on span "Each rental includes access to one weather-proof and camera-monitored trailer, …" at bounding box center [344, 202] width 288 height 18
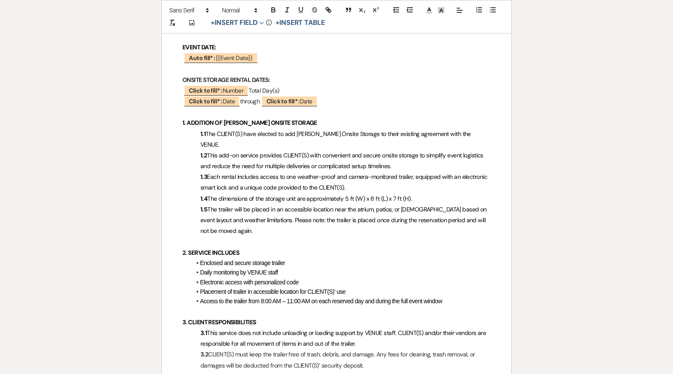
scroll to position [300, 0]
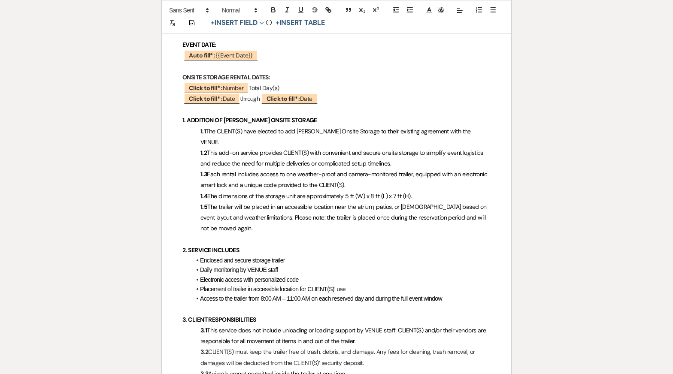
click at [378, 149] on span "This add-on service provides CLIENT(S) with convenient and secure onsite storag…" at bounding box center [342, 158] width 284 height 18
click at [414, 149] on p "1.2 This add-on service provides CLIENT(S) with convenient and secure onsite st…" at bounding box center [336, 158] width 308 height 21
click at [394, 173] on p "1.3 Each rental includes access to one weather-proof and camera-monitored trail…" at bounding box center [336, 179] width 308 height 21
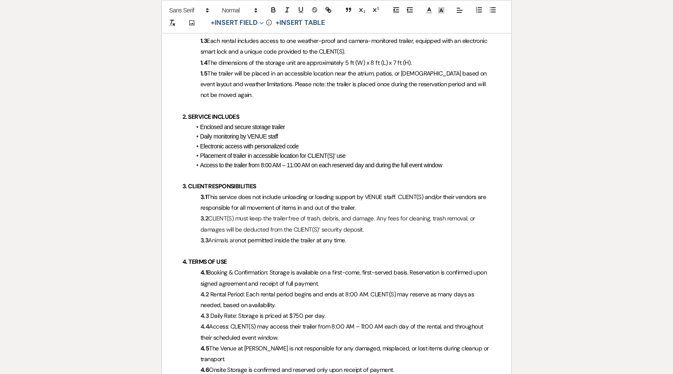
scroll to position [439, 0]
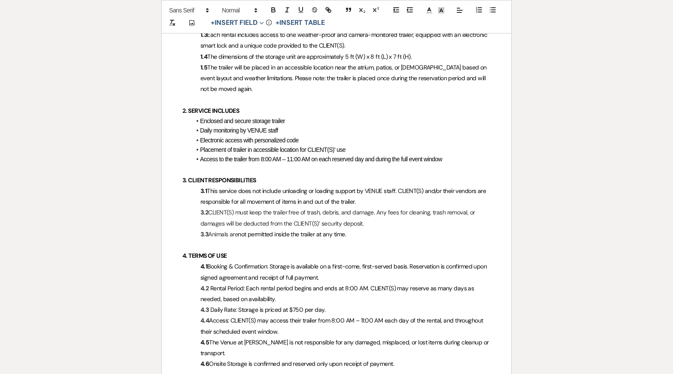
click at [462, 154] on li "Access to the trailer from 8:00 AM – 11:00 AM on each reserved day and during t…" at bounding box center [341, 158] width 300 height 9
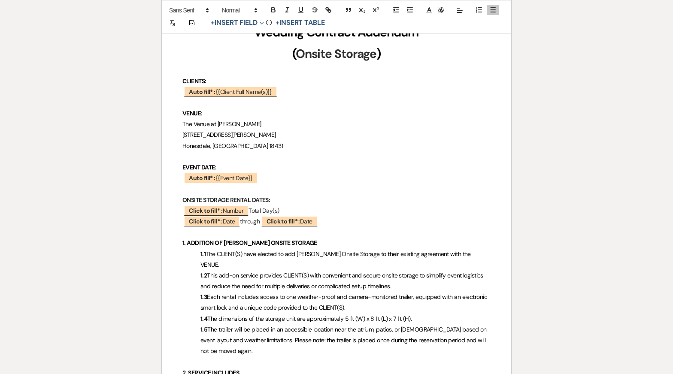
scroll to position [179, 0]
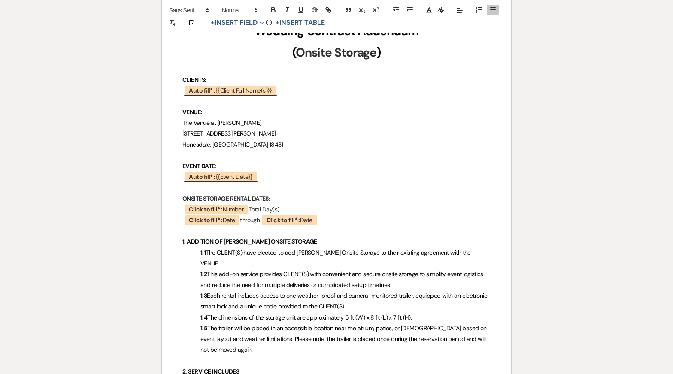
click at [243, 219] on p "﻿ Click to fill* : Date ﻿ through ﻿ Click to fill* : Date ﻿" at bounding box center [336, 220] width 308 height 11
click at [348, 219] on p "﻿ Click to fill* : Date ﻿ at 8am through ﻿ Click to fill* : Date ﻿" at bounding box center [336, 220] width 308 height 11
click at [364, 329] on span "The trailer will be placed in an accessible location near the atrium, patios, o…" at bounding box center [344, 338] width 288 height 29
click at [353, 221] on p "﻿ Click to fill* : Date ﻿ at 8am through ﻿ Click to fill* : Date ﻿ at 8am" at bounding box center [336, 220] width 308 height 11
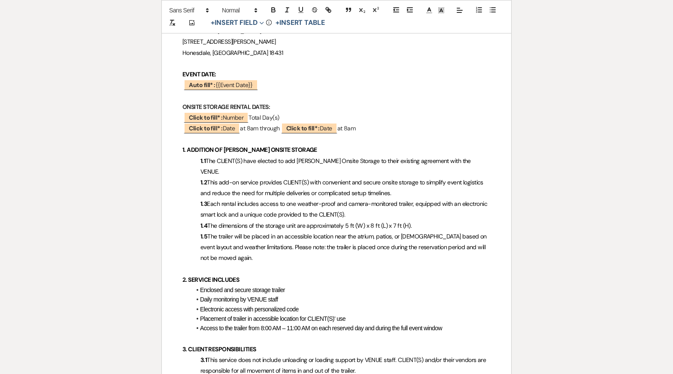
scroll to position [270, 0]
click at [253, 128] on p "﻿ Click to fill* : Date ﻿ at 8am through ﻿ Click to fill* : Date ﻿ at 8:00 AM" at bounding box center [336, 129] width 308 height 11
click at [295, 232] on p "1.5 The trailer will be placed in an accessible location near the atrium, patio…" at bounding box center [336, 248] width 308 height 33
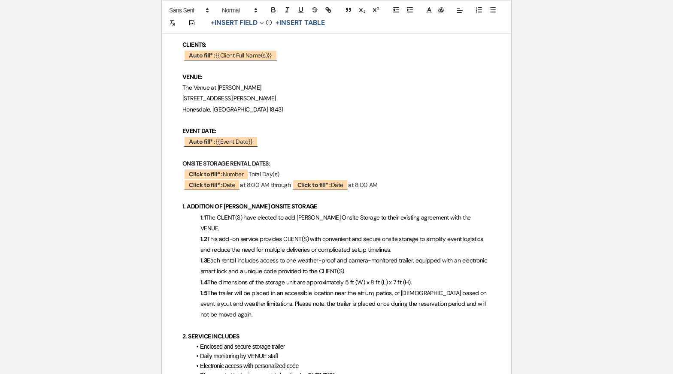
click at [288, 262] on span "Each rental includes access to one weather-proof and camera-monitored trailer, …" at bounding box center [344, 266] width 288 height 18
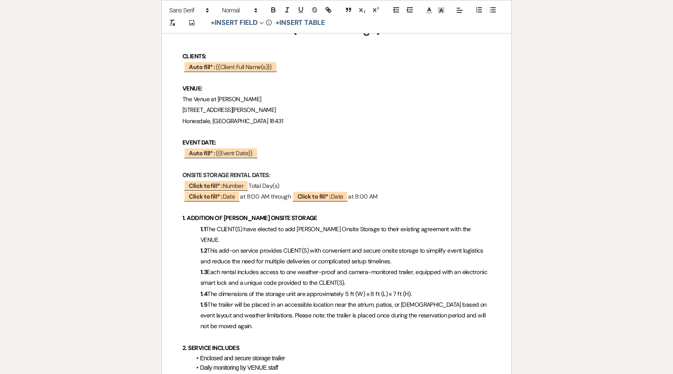
scroll to position [203, 0]
click at [294, 185] on p "﻿ Click to fill* : Number ﻿ Total Day(s)" at bounding box center [336, 185] width 308 height 11
click at [276, 266] on p "1.3 Each rental includes access to one weather-proof and camera-monitored trail…" at bounding box center [336, 276] width 308 height 21
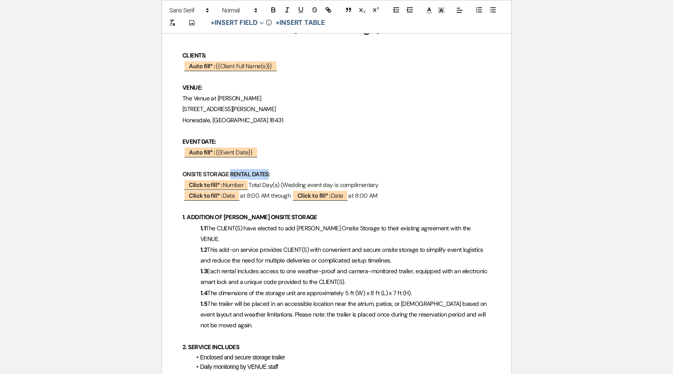
drag, startPoint x: 231, startPoint y: 174, endPoint x: 269, endPoint y: 170, distance: 38.4
click at [269, 170] on strong "ONSITE STORAGE RENTAL DATES:" at bounding box center [226, 174] width 88 height 8
click at [260, 267] on span "Each rental includes access to one weather-proof and camera-monitored trailer, …" at bounding box center [344, 276] width 288 height 18
click at [265, 154] on p "﻿ Auto fill* : {{Event Date}} ﻿" at bounding box center [336, 152] width 308 height 11
click at [275, 229] on span "The CLIENT(S) have elected to add [PERSON_NAME] Onsite Storage to their existin…" at bounding box center [336, 233] width 272 height 18
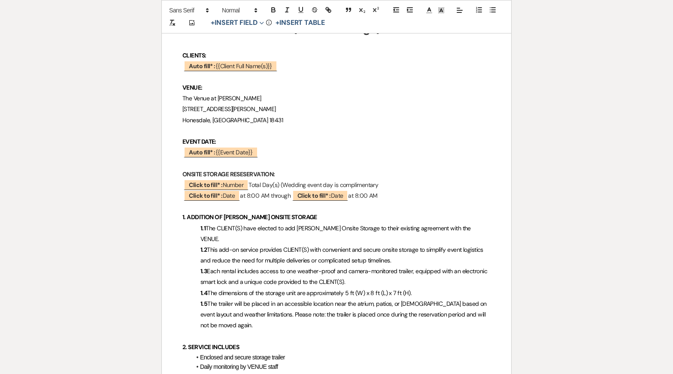
drag, startPoint x: 392, startPoint y: 184, endPoint x: 153, endPoint y: 186, distance: 239.0
copy p "﻿ Click to fill* : Number ﻿ Total Day(s) (Wedding event day is complimentary"
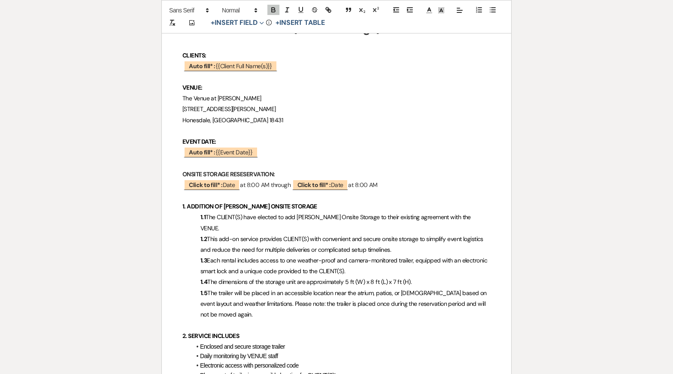
click at [401, 182] on p "﻿ Click to fill* : Date ﻿ at 8:00 AM through ﻿ Click to fill* : Date ﻿ at 8:00 …" at bounding box center [336, 185] width 308 height 11
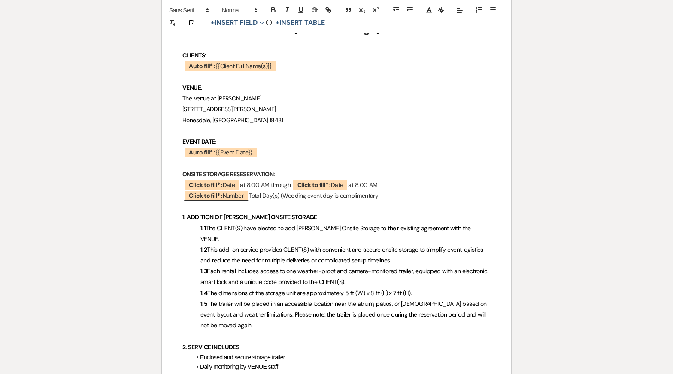
click at [284, 195] on p "﻿ Click to fill* : Number ﻿ Total Day(s) (Wedding event day is complimentary" at bounding box center [336, 196] width 308 height 11
drag, startPoint x: 282, startPoint y: 196, endPoint x: 380, endPoint y: 192, distance: 97.9
click at [380, 192] on p "﻿ Click to fill* : Number ﻿ Total Day(s) (Wedding event day is complimentary" at bounding box center [336, 196] width 308 height 11
click at [381, 197] on p "﻿ Click to fill* : Number ﻿ Total Day(s) (Wedding event day is complimentary" at bounding box center [336, 196] width 308 height 11
drag, startPoint x: 381, startPoint y: 195, endPoint x: 284, endPoint y: 194, distance: 97.8
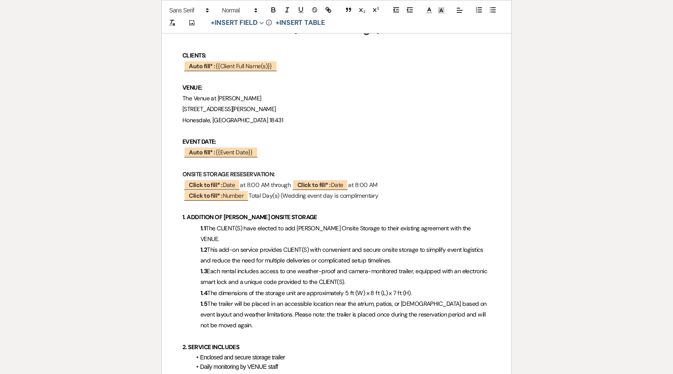
click at [284, 194] on p "﻿ Click to fill* : Number ﻿ Total Day(s) (Wedding event day is complimentary" at bounding box center [336, 196] width 308 height 11
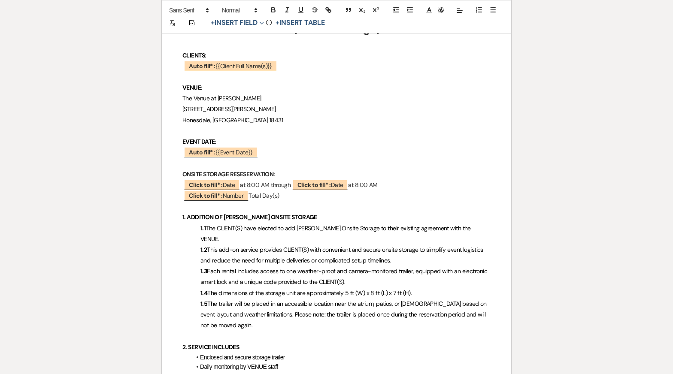
click at [297, 300] on span "The trailer will be placed in an accessible location near the atrium, patios, o…" at bounding box center [344, 314] width 288 height 29
click at [285, 193] on p "﻿ Click to fill* : Number ﻿ Total Day(s)" at bounding box center [336, 196] width 308 height 11
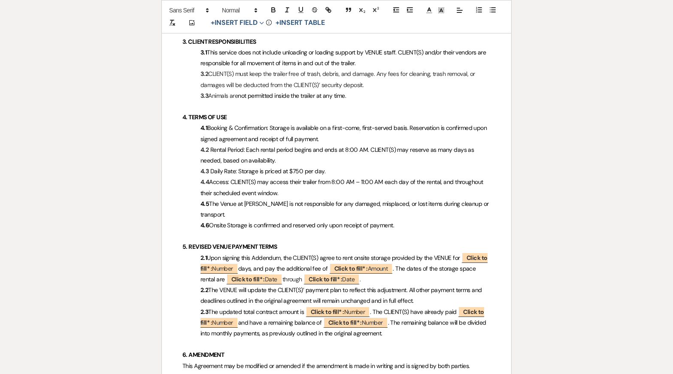
scroll to position [563, 0]
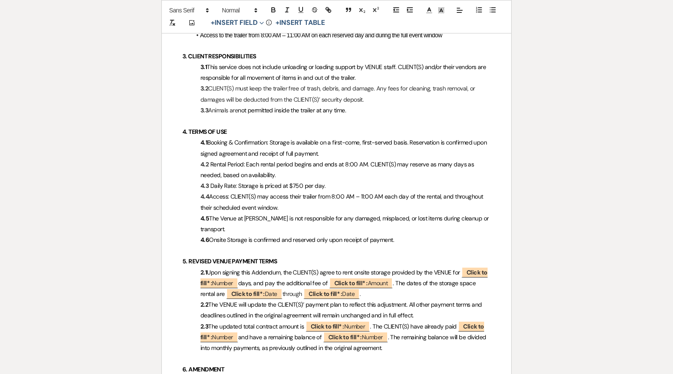
click at [318, 193] on span "Access: CLIENT(S) may access their trailer from 8:00 AM – 11:00 AM each day of …" at bounding box center [342, 202] width 284 height 18
click at [350, 181] on p "4.3 Daily Rate: Storage is priced at $750 per day." at bounding box center [336, 186] width 308 height 11
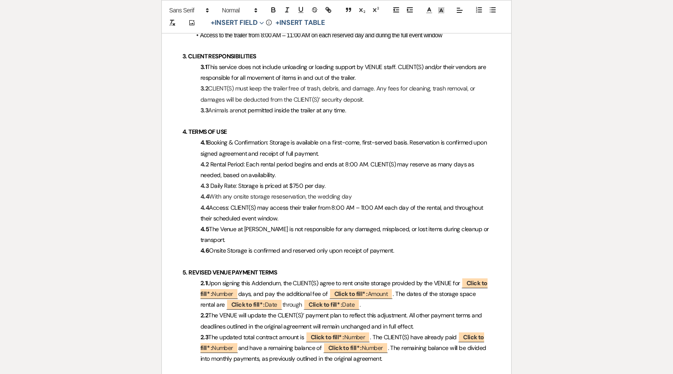
click at [289, 191] on p "4.4 With any onsite storage reseservation, the wedding day" at bounding box center [336, 196] width 308 height 11
click at [367, 191] on p "4.4 With any onsite storage reservation, the wedding day" at bounding box center [336, 196] width 308 height 11
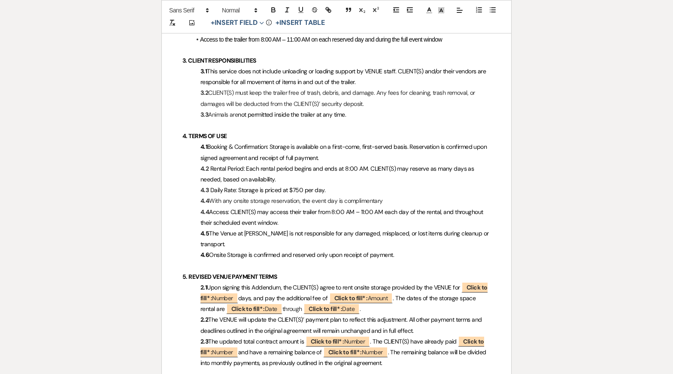
scroll to position [560, 0]
click at [215, 195] on p "4.4 With any onsite storage reservation, the event day is complimentary, and th…" at bounding box center [336, 200] width 308 height 11
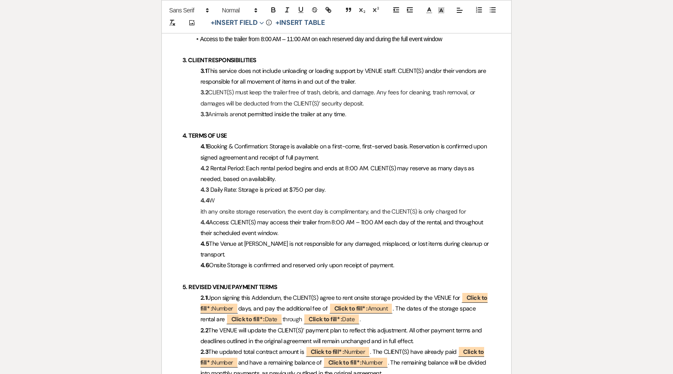
drag, startPoint x: 194, startPoint y: 201, endPoint x: 466, endPoint y: 198, distance: 271.7
click at [466, 206] on p "ith any onsite storage reservation, the event day is complimentary, and the CLI…" at bounding box center [336, 211] width 308 height 11
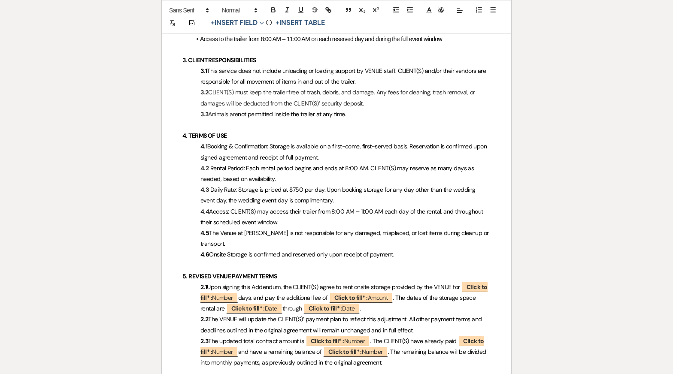
click at [363, 251] on span "Onsite Storage is confirmed and reserved only upon receipt of payment." at bounding box center [301, 255] width 185 height 8
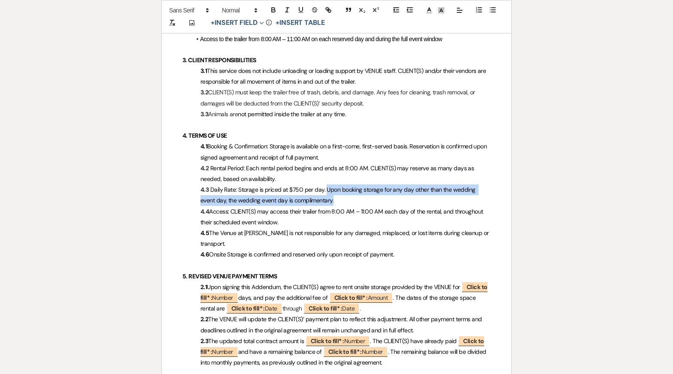
drag, startPoint x: 324, startPoint y: 191, endPoint x: 325, endPoint y: 179, distance: 12.5
click at [325, 185] on p "4.3 Daily Rate: Storage is priced at $750 per day. Upon booking storage for any…" at bounding box center [336, 195] width 308 height 21
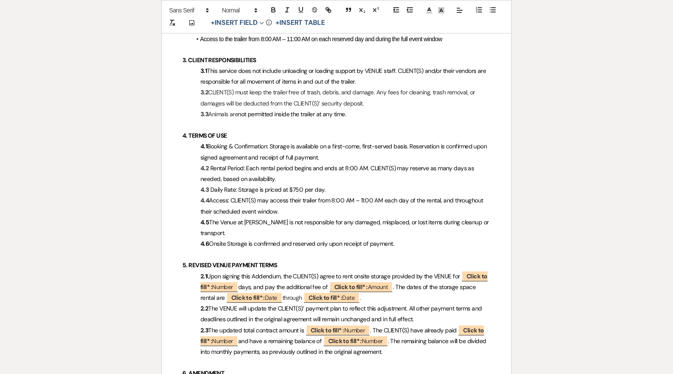
click at [347, 203] on p "4.4 Access: CLIENT(S) may access their trailer from 8:00 AM – 11:00 AM each day…" at bounding box center [336, 205] width 308 height 21
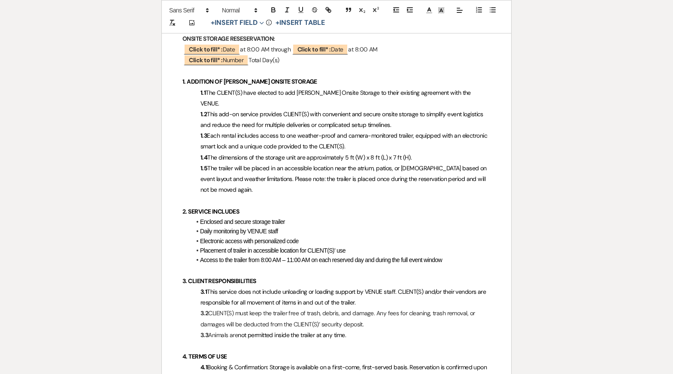
scroll to position [342, 0]
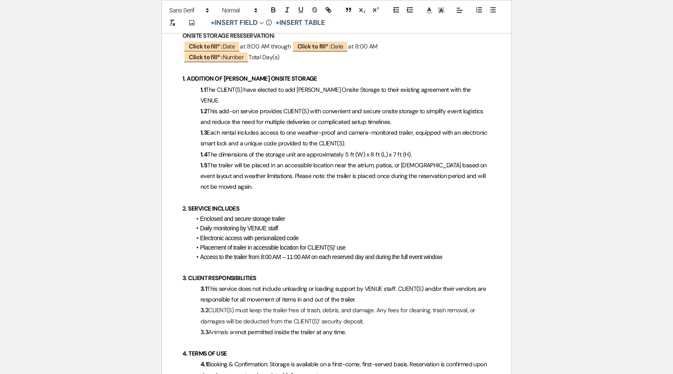
click at [350, 151] on span "The dimensions of the storage unit are approximately 5 ft (W) x 8 ft (L) x 7 ft…" at bounding box center [309, 155] width 204 height 8
click at [249, 164] on span "The trailer will be placed in an accessible location near the atrium, patios, o…" at bounding box center [344, 175] width 288 height 29
click at [281, 165] on span "The trailer will be placed in an accessible location near the atrium, patios, o…" at bounding box center [344, 175] width 288 height 29
click at [287, 164] on span "The trailer will be placed in an accessible location near the atrium, patios, o…" at bounding box center [344, 175] width 288 height 29
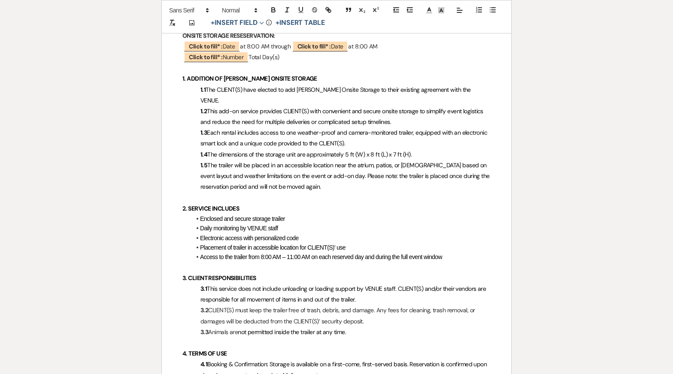
click at [335, 214] on li "Enclosed and secure storage trailer" at bounding box center [341, 218] width 300 height 9
click at [320, 168] on span "The trailer will be placed in an accessible location near the atrium, patios, o…" at bounding box center [345, 175] width 291 height 29
click at [385, 273] on h4 "3. CLIENT RESPONSIBILITIES" at bounding box center [336, 278] width 308 height 11
click at [376, 161] on span "The trailer will be placed in an accessible location near the atrium, patios, o…" at bounding box center [345, 175] width 291 height 29
click at [403, 252] on li "Access to the trailer from 8:00 AM – 11:00 AM on each reserved day and during t…" at bounding box center [341, 256] width 300 height 9
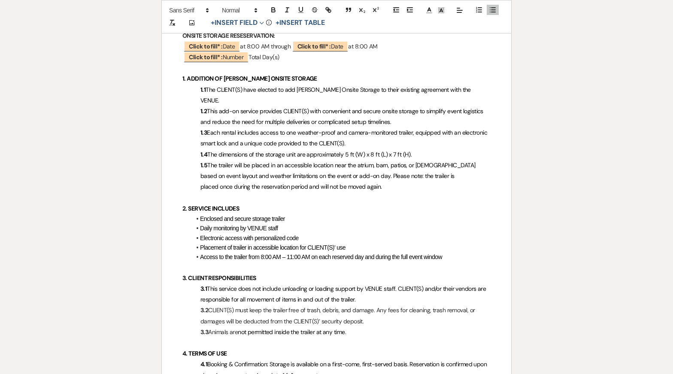
click at [296, 166] on span "The trailer will be placed in an accessible location near the atrium, barn, pat…" at bounding box center [338, 175] width 276 height 29
click at [362, 273] on h4 "3. CLIENT RESPONSIBILITIES" at bounding box center [336, 278] width 308 height 11
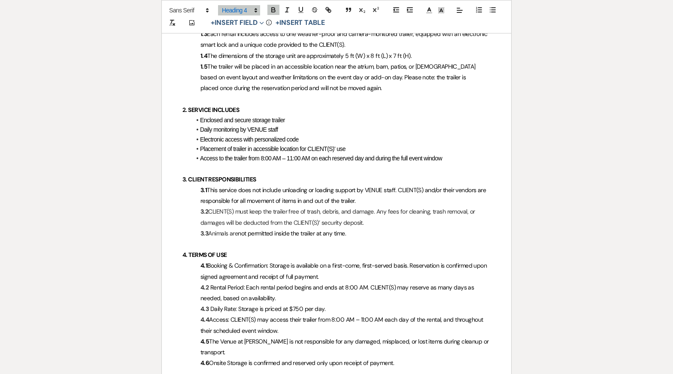
scroll to position [441, 0]
click at [452, 153] on li "Access to the trailer from 8:00 AM – 11:00 AM on each reserved day and during t…" at bounding box center [341, 157] width 300 height 9
click at [452, 303] on p "4.3 Daily Rate: Storage is priced at $750 per day." at bounding box center [336, 308] width 308 height 11
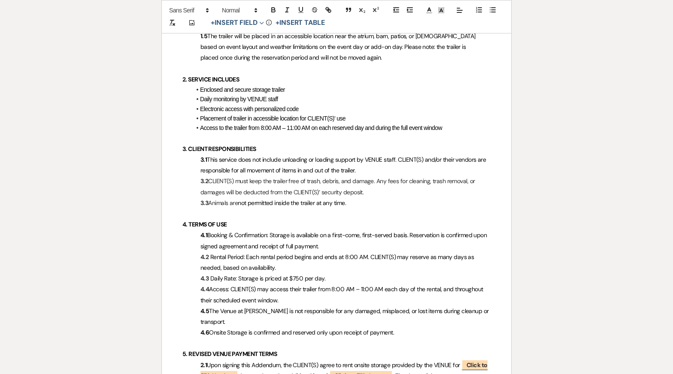
scroll to position [472, 0]
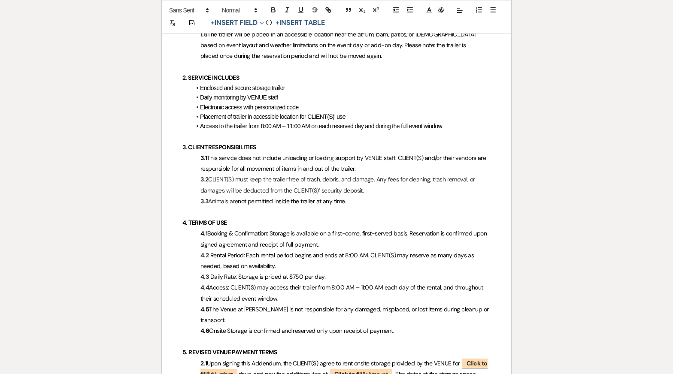
click at [356, 179] on p "3.2 CLIENT(S) must keep the trailer free of trash, debris, and damage. Any fees…" at bounding box center [336, 184] width 308 height 21
click at [367, 196] on p "3.3 Animals are not permitted inside the trailer at any time." at bounding box center [336, 201] width 308 height 11
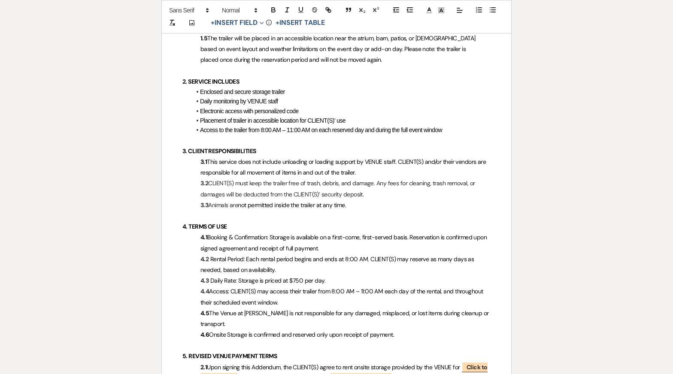
scroll to position [470, 0]
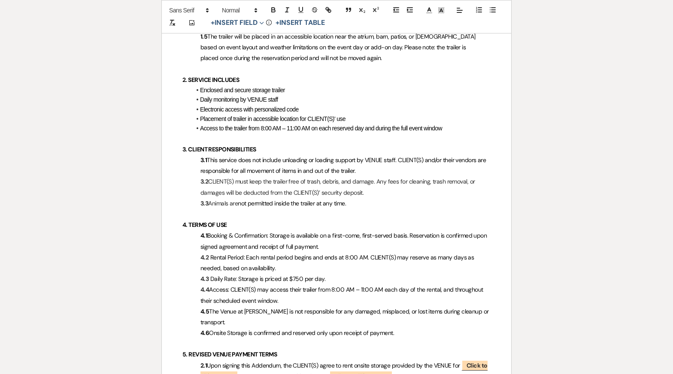
click at [332, 105] on li "Electronic access with personalized code" at bounding box center [341, 109] width 300 height 9
click at [463, 124] on li "Access to the trailer from 8:00 AM – 11:00 AM on each reserved day and during t…" at bounding box center [341, 128] width 300 height 9
click at [378, 125] on span "Access to the trailer from 8:00 AM – 11:00 AM on each reserved day and during t…" at bounding box center [321, 128] width 242 height 7
click at [545, 140] on div "Printer Print Saved! Add Photo + Insert Field Expand Standard Field Smart Field…" at bounding box center [336, 208] width 618 height 1190
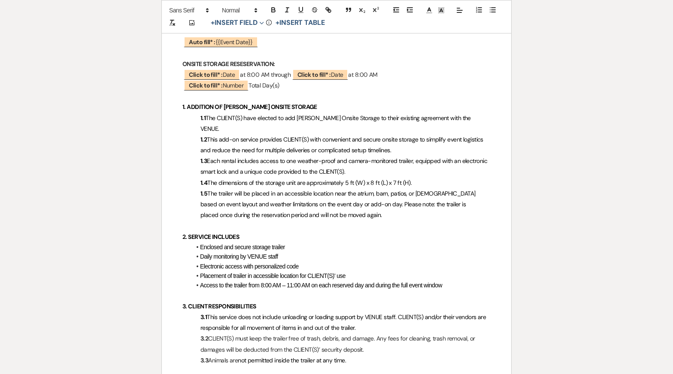
scroll to position [294, 0]
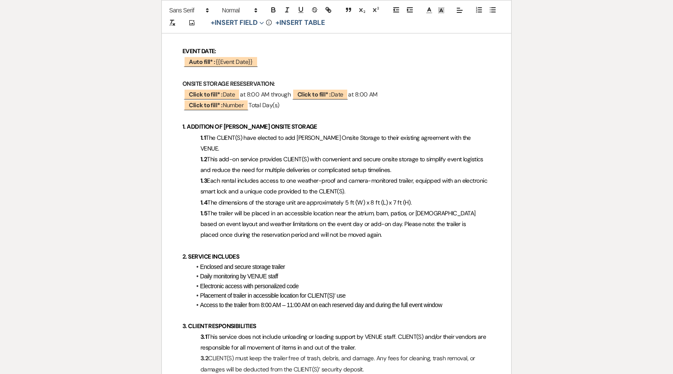
drag, startPoint x: 363, startPoint y: 93, endPoint x: 383, endPoint y: 92, distance: 20.2
click at [383, 92] on p "﻿ Click to fill* : Date ﻿ at 8:00 AM through ﻿ Click to fill* : Date ﻿ at 8:00 …" at bounding box center [336, 94] width 308 height 11
click at [257, 22] on button "+ Insert Field Expand" at bounding box center [237, 23] width 59 height 10
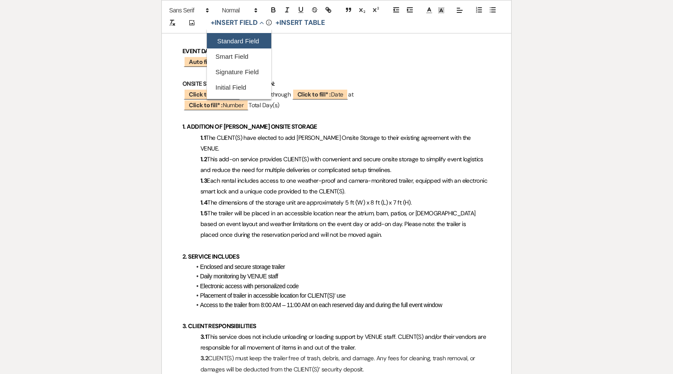
click at [253, 39] on button "Standard Field" at bounding box center [239, 40] width 64 height 15
select select "owner"
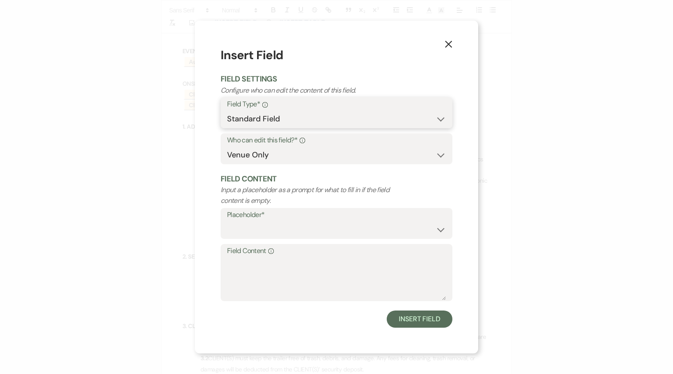
click at [272, 124] on select "Standard Field Smart Field Signature Field Initial Field" at bounding box center [336, 119] width 219 height 17
click at [262, 158] on select "Both Venue & Client Client Only Venue Only" at bounding box center [336, 155] width 219 height 17
click at [260, 235] on select "Custom Placeholder Date Time Name Location Venue Name Type Number Budget Addres…" at bounding box center [336, 229] width 219 height 17
select select "Time"
click at [406, 321] on button "Insert Field" at bounding box center [420, 319] width 66 height 17
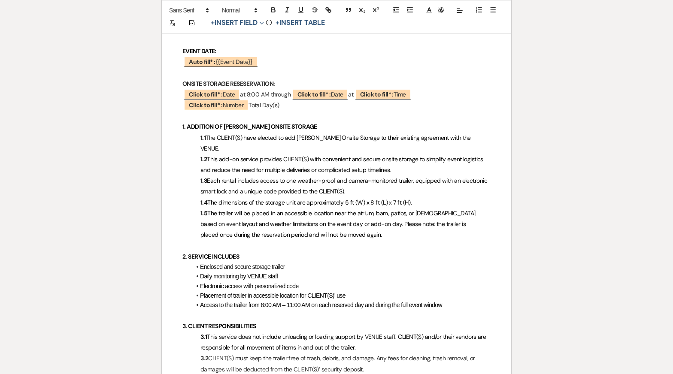
click at [320, 155] on span "This add-on service provides CLIENT(S) with convenient and secure onsite storag…" at bounding box center [342, 164] width 284 height 18
click at [371, 222] on p "1.5 The trailer will be placed in an accessible location near the atrium, barn,…" at bounding box center [336, 224] width 308 height 33
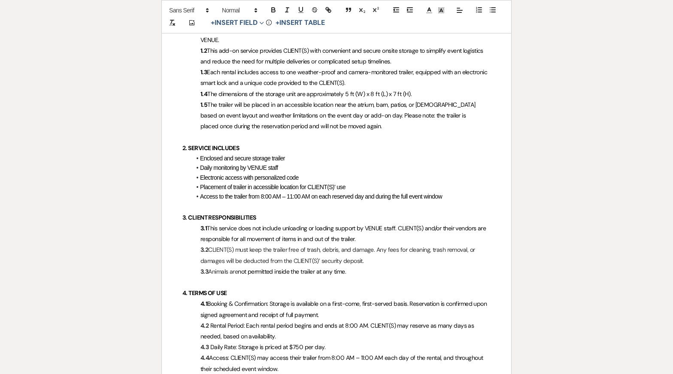
scroll to position [406, 0]
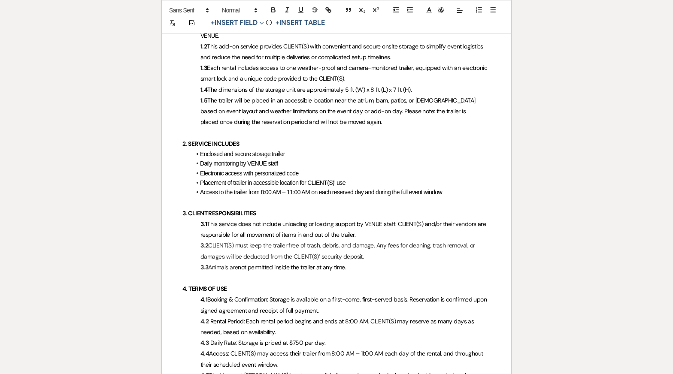
click at [321, 178] on li "Placement of trailer in accessible location for CLIENT(S)' use" at bounding box center [341, 182] width 300 height 9
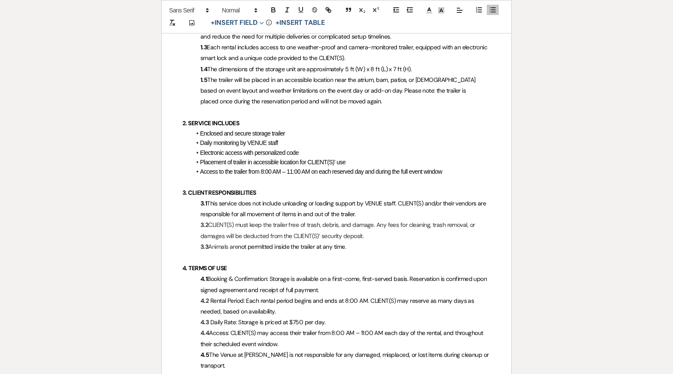
scroll to position [434, 0]
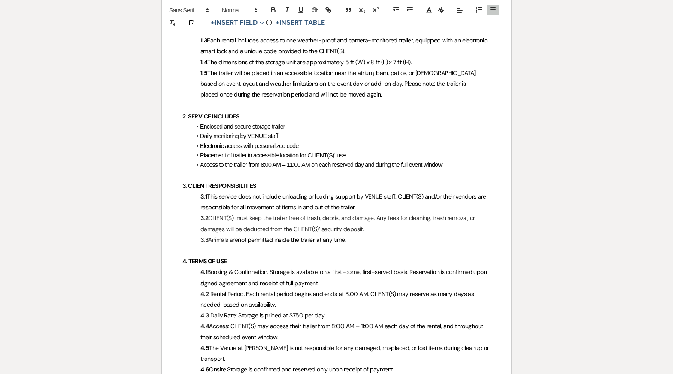
click at [442, 161] on span "Access to the trailer from 8:00 AM – 11:00 AM on each reserved day and during t…" at bounding box center [321, 164] width 242 height 7
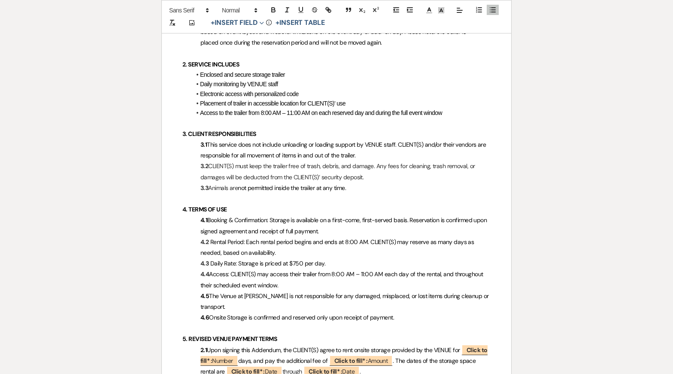
scroll to position [495, 0]
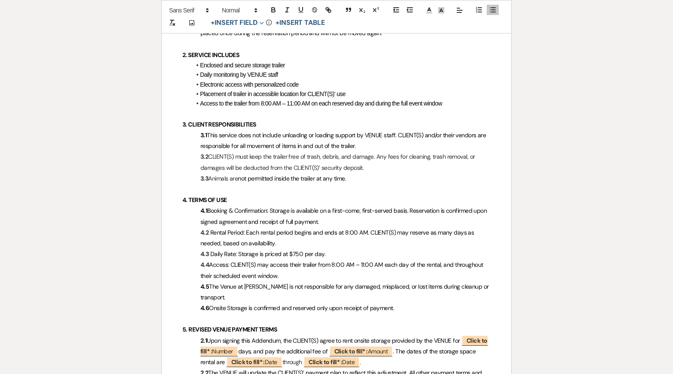
click at [384, 155] on p "3.2 CLIENT(S) must keep the trailer free of trash, debris, and damage. Any fees…" at bounding box center [336, 161] width 308 height 21
click at [384, 173] on p "3.3 Animals are not permitted inside the trailer at any time." at bounding box center [336, 178] width 308 height 11
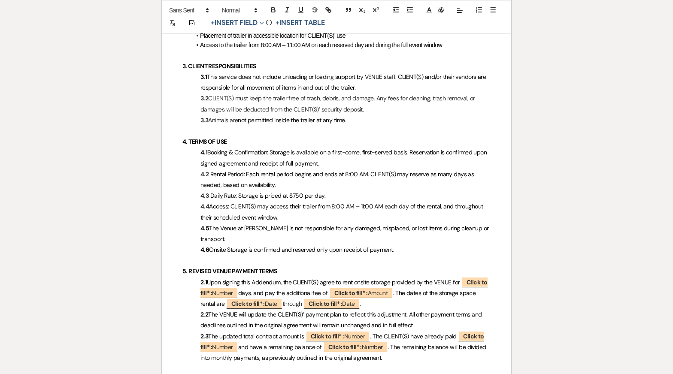
scroll to position [559, 0]
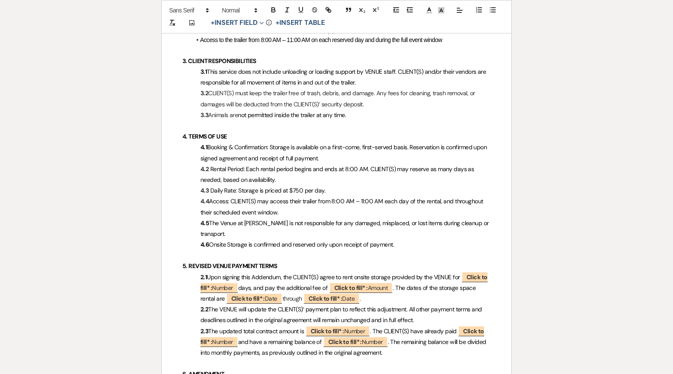
click at [370, 142] on p "4.1 Booking & Confirmation: Storage is available on a first-come, first-served …" at bounding box center [336, 152] width 308 height 21
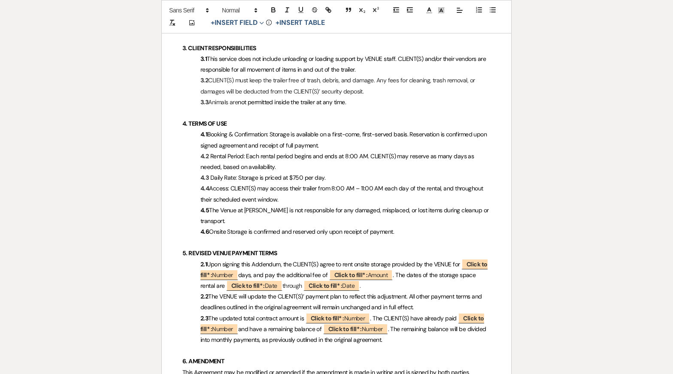
scroll to position [575, 0]
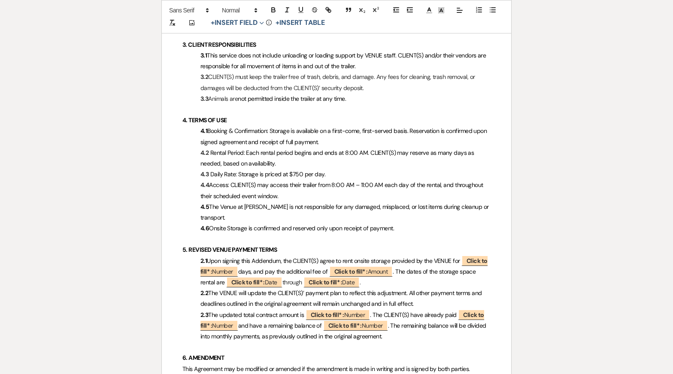
click at [365, 127] on p "4.1 Booking & Confirmation: Storage is available on a first-come, first-served …" at bounding box center [336, 136] width 308 height 21
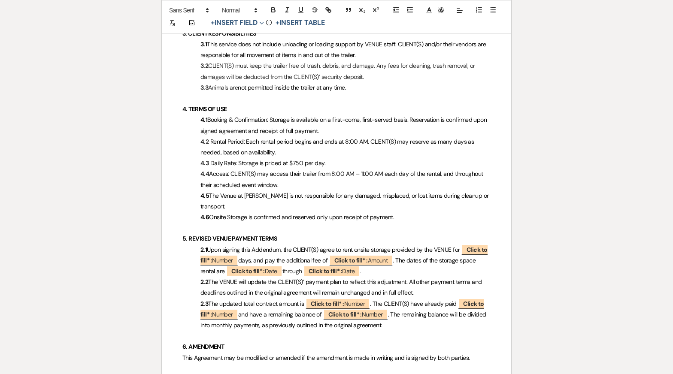
scroll to position [589, 0]
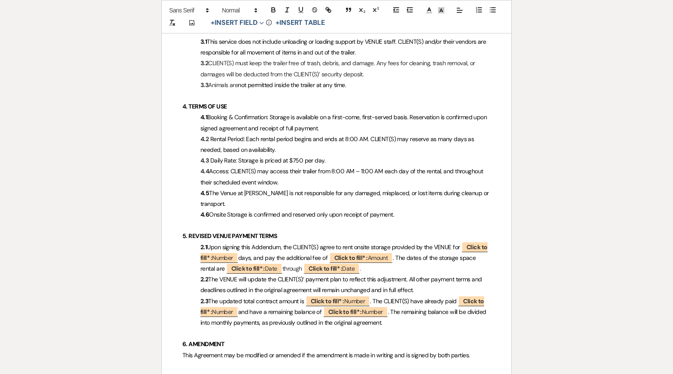
click at [363, 136] on p "4.2 Rental Period: Each rental period begins and ends at 8:00 AM. CLIENT(S) may…" at bounding box center [336, 144] width 308 height 21
click at [353, 170] on p "4.4 Access: CLIENT(S) may access their trailer from 8:00 AM – 11:00 AM each day…" at bounding box center [336, 176] width 308 height 21
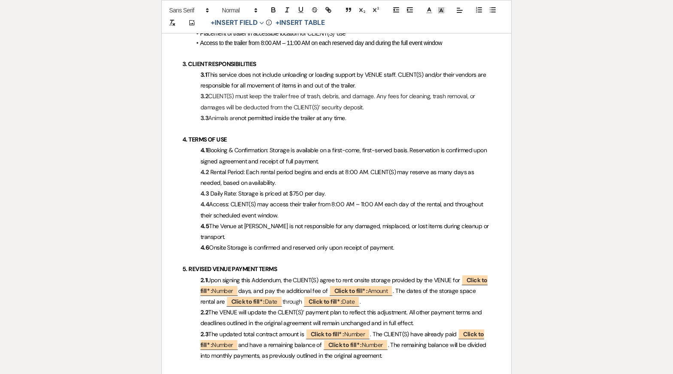
scroll to position [550, 0]
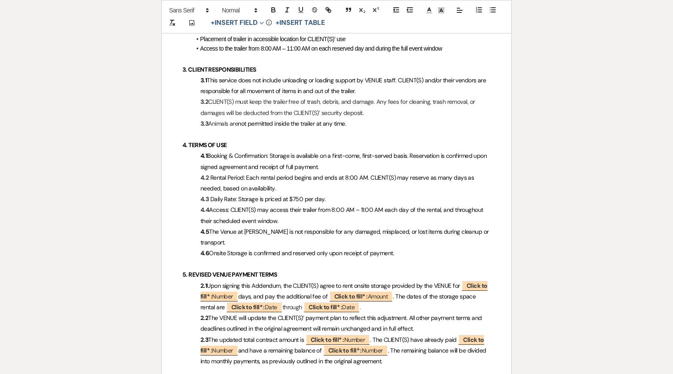
click at [385, 118] on p "3.3 Animals are not permitted inside the trailer at any time." at bounding box center [336, 123] width 308 height 11
click at [377, 102] on p "3.2 CLIENT(S) must keep the trailer free of trash, debris, and damage. Any fees…" at bounding box center [336, 107] width 308 height 21
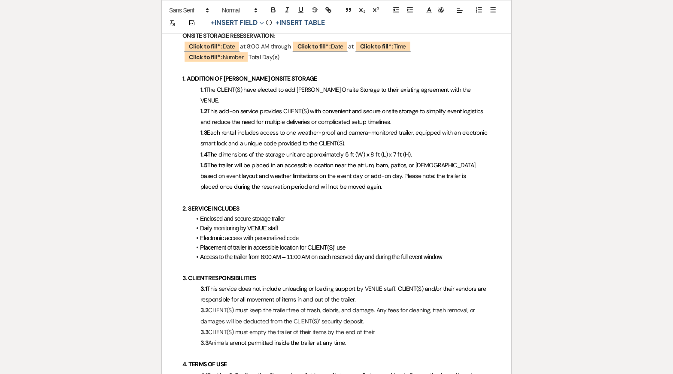
scroll to position [342, 0]
click at [320, 327] on p "3.3 CLIENT(S) must empty the trailer of their items by the end of their reserva…" at bounding box center [336, 332] width 308 height 11
click at [434, 327] on p "3.3 CLIENT(S) must empty the trailer of their belongings by the end of their re…" at bounding box center [336, 332] width 308 height 11
click at [440, 327] on p "3.3 CLIENT(S) must empty the trailer of their belongings by the end of their re…" at bounding box center [336, 332] width 308 height 11
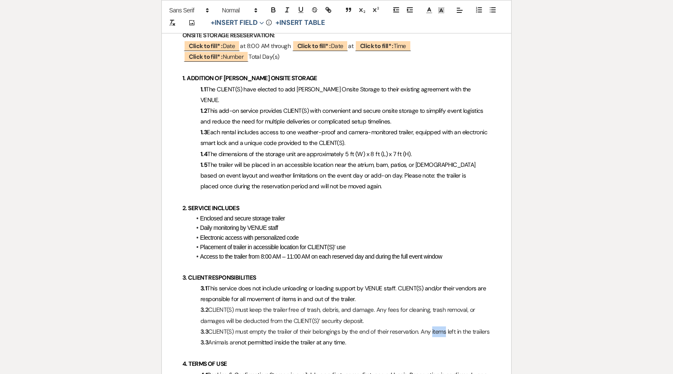
click at [440, 327] on p "3.3 CLIENT(S) must empty the trailer of their belongings by the end of their re…" at bounding box center [336, 332] width 308 height 11
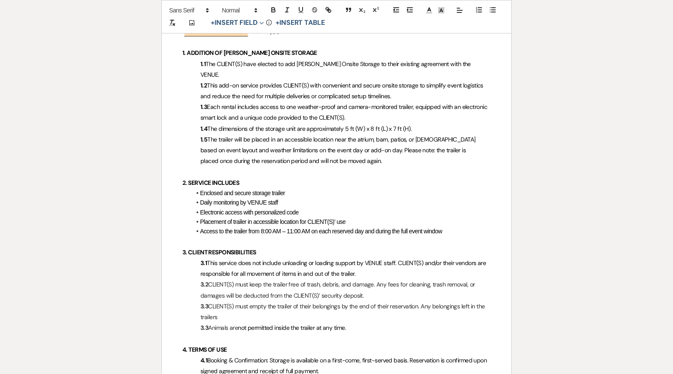
scroll to position [375, 0]
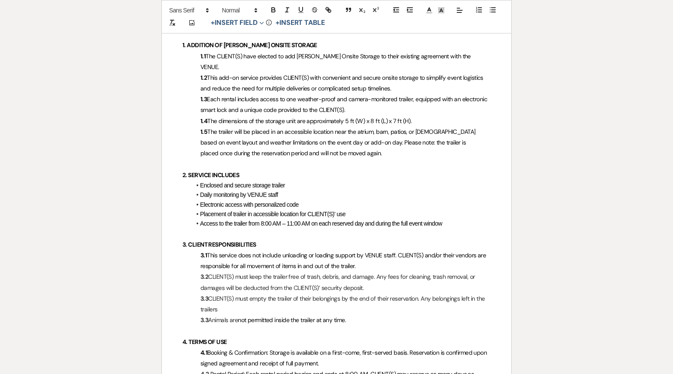
click at [223, 301] on p "3.3 CLIENT(S) must empty the trailer of their belongings by the end of their re…" at bounding box center [336, 304] width 308 height 21
click at [208, 316] on strong "3.3" at bounding box center [204, 320] width 8 height 8
click at [345, 128] on span "The trailer will be placed in an accessible location near the atrium, barn, pat…" at bounding box center [338, 142] width 276 height 29
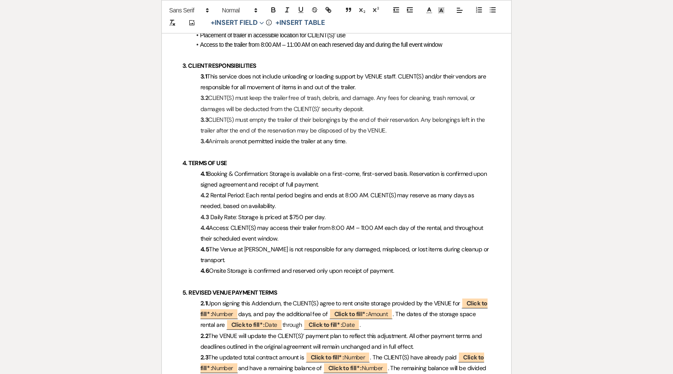
scroll to position [554, 0]
click at [422, 212] on p "4.3 Daily Rate: Storage is priced at $750 per day." at bounding box center [336, 217] width 308 height 11
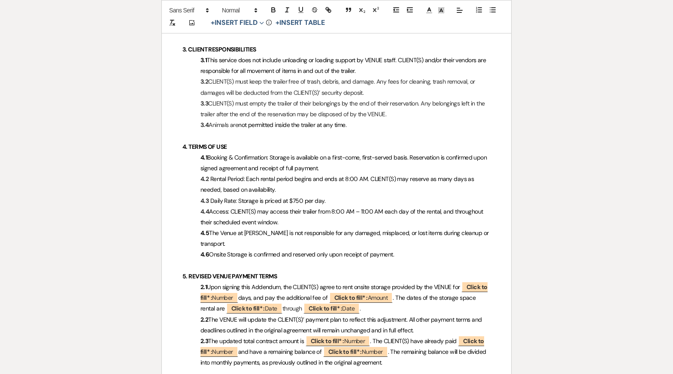
scroll to position [575, 0]
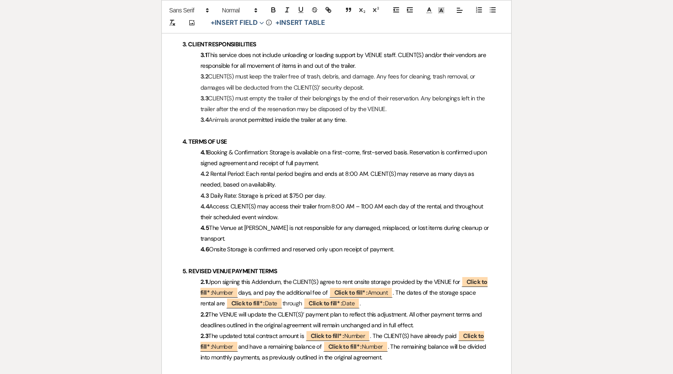
click at [427, 244] on p "4.6 Onsite Storage is confirmed and reserved only upon receipt of payment." at bounding box center [336, 249] width 308 height 11
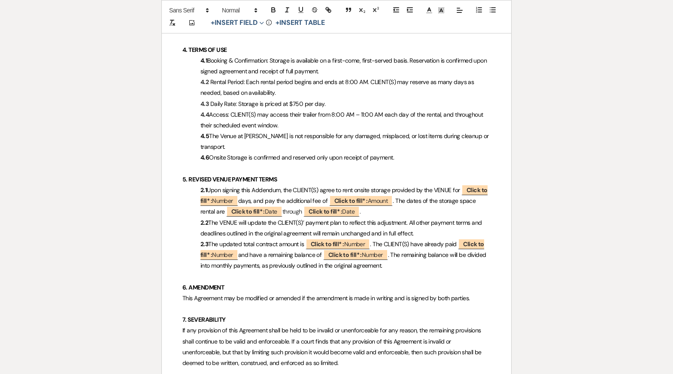
scroll to position [669, 0]
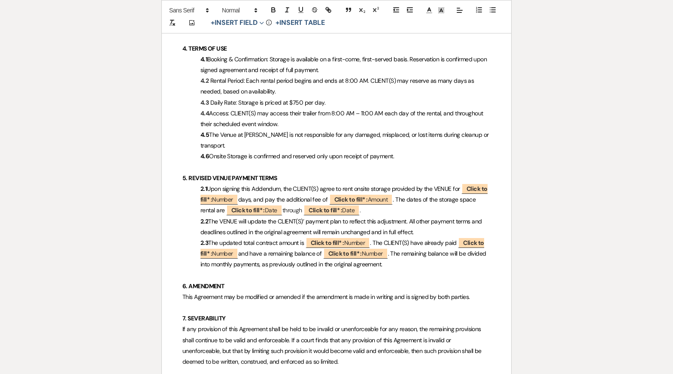
click at [369, 77] on span "Rental Period: Each rental period begins and ends at 8:00 AM. CLIENT(S) may res…" at bounding box center [337, 86] width 275 height 18
click at [338, 60] on p "4.1 Booking & Confirmation: Storage is available on a first-come, first-served …" at bounding box center [336, 64] width 308 height 21
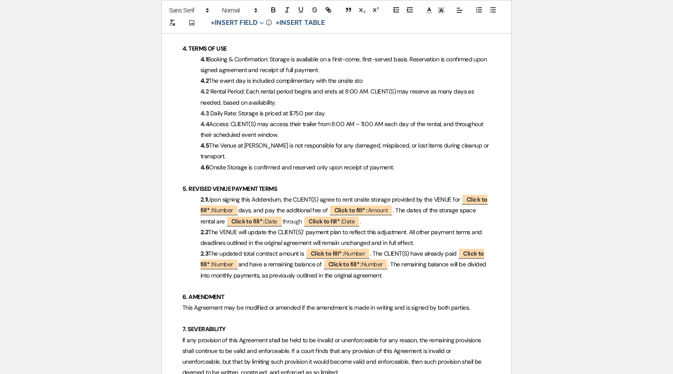
click at [333, 77] on span "The event day is included complimentary with the onsite sto" at bounding box center [286, 81] width 154 height 8
click at [378, 76] on p "4.2 The event day is included complimentary with any onsite sto" at bounding box center [336, 81] width 308 height 11
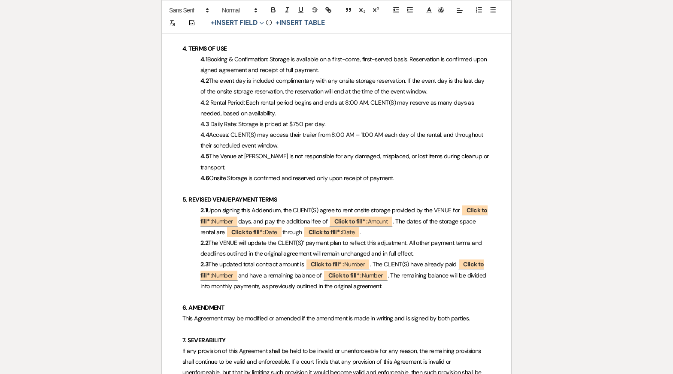
click at [400, 84] on span "The event day is included complimentary with any onsite storage reservation. If…" at bounding box center [342, 86] width 285 height 18
click at [421, 134] on p "4.4 Access: CLIENT(S) may access their trailer from 8:00 AM – 11:00 AM each day…" at bounding box center [336, 140] width 308 height 21
click at [290, 81] on span "The event day is included complimentary with any onsite storage reservation. If…" at bounding box center [342, 86] width 285 height 18
click at [327, 135] on p "4.4 Access: CLIENT(S) may access their trailer from 8:00 AM – 11:00 AM each day…" at bounding box center [336, 140] width 308 height 21
click at [352, 152] on span "The Venue at [PERSON_NAME] is not responsible for any damaged, misplaced, or lo…" at bounding box center [345, 161] width 290 height 18
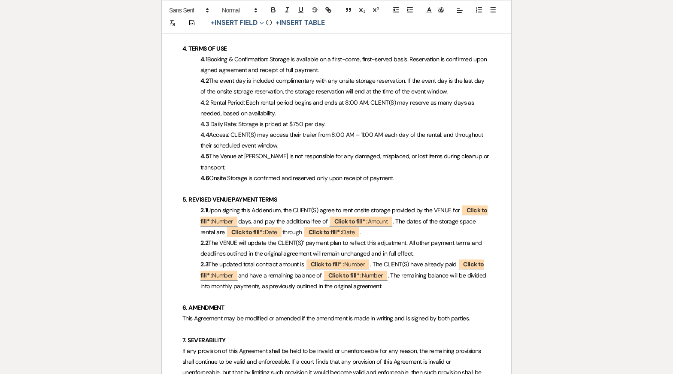
click at [372, 77] on span "The event day is included complimentary with any onsite storage reservation. If…" at bounding box center [342, 86] width 285 height 18
drag, startPoint x: 375, startPoint y: 80, endPoint x: 387, endPoint y: 79, distance: 12.5
click at [387, 79] on span "The event day is included complimentary with any onsite storage reservation. If…" at bounding box center [342, 86] width 285 height 18
click at [392, 151] on p "4.5 The Venue at [PERSON_NAME] is not responsible for any damaged, misplaced, o…" at bounding box center [336, 161] width 308 height 21
click at [208, 99] on strong "4.2" at bounding box center [204, 103] width 8 height 8
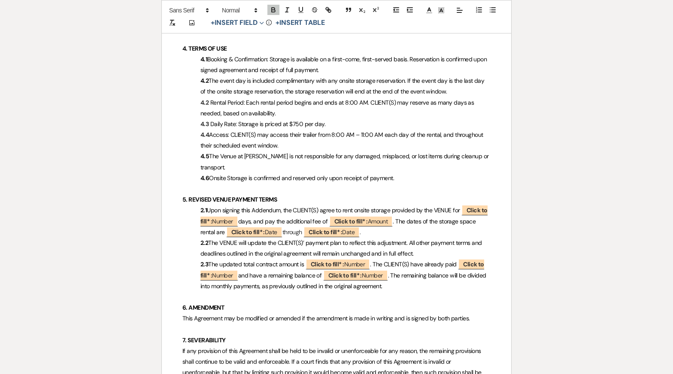
click at [322, 76] on p "4.2 The event day is included complimentary with any onsite storage reservation…" at bounding box center [336, 86] width 308 height 21
click at [366, 99] on span "Rental Period: Each rental period begins and ends at 8:00 AM. CLIENT(S) may res…" at bounding box center [337, 108] width 275 height 18
drag, startPoint x: 448, startPoint y: 82, endPoint x: 186, endPoint y: 73, distance: 261.9
click at [186, 76] on p "4.2 The event day is included complimentary with any onsite storage reservation…" at bounding box center [336, 86] width 308 height 21
copy p "4.2 The event day is included complimentary with any onsite storage reservation…"
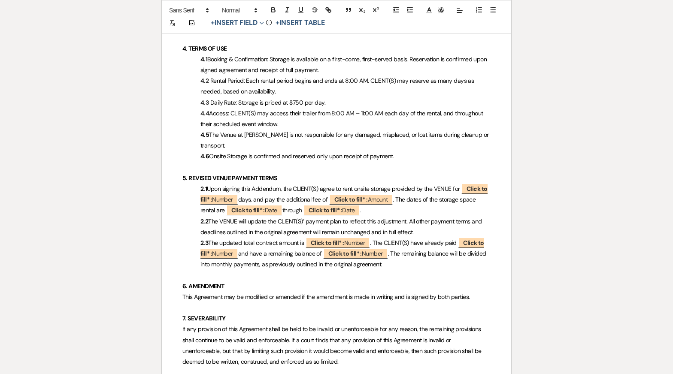
click at [316, 79] on p "4.2 Rental Period: Each rental period begins and ends at 8:00 AM. CLIENT(S) may…" at bounding box center [336, 86] width 308 height 21
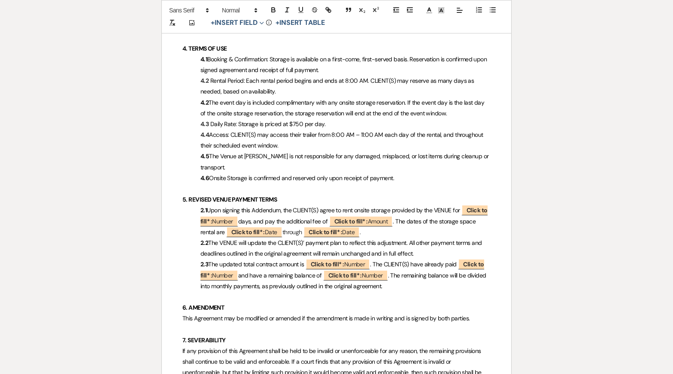
click at [312, 77] on span "Rental Period: Each rental period begins and ends at 8:00 AM. CLIENT(S) may res…" at bounding box center [337, 86] width 275 height 18
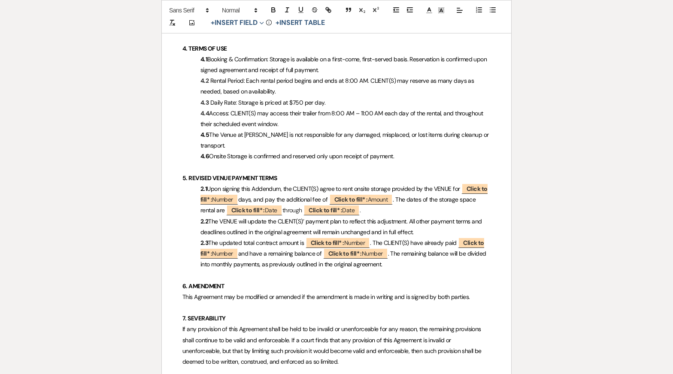
click at [341, 97] on p "4.3 Daily Rate: Storage is priced at $750 per day." at bounding box center [336, 102] width 308 height 11
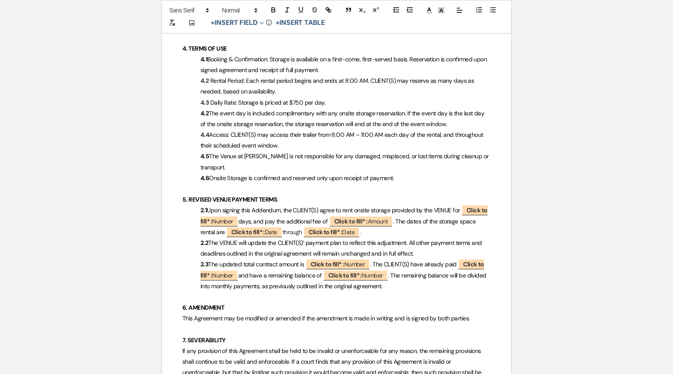
click at [354, 152] on span "The Venue at [PERSON_NAME] is not responsible for any damaged, misplaced, or lo…" at bounding box center [345, 161] width 290 height 18
click at [348, 77] on span "Rental Period: Each rental period begins and ends at 8:00 AM. CLIENT(S) may res…" at bounding box center [337, 86] width 275 height 18
drag, startPoint x: 453, startPoint y: 114, endPoint x: 177, endPoint y: 103, distance: 276.1
click at [177, 103] on div "The Venue at [PERSON_NAME] Wedding Contract Addendum ( Onsite Storage ) CLIENTS…" at bounding box center [336, 51] width 349 height 1142
copy p "4.2 The event day is included complimentary with any onsite storage reservation…"
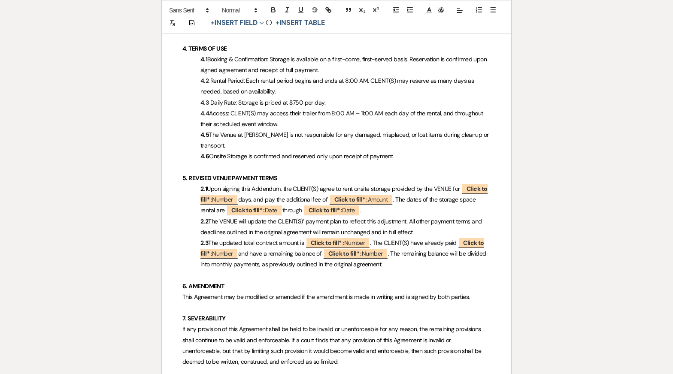
click at [298, 115] on p "4.4 Access: CLIENT(S) may access their trailer from 8:00 AM – 11:00 AM each day…" at bounding box center [336, 118] width 308 height 21
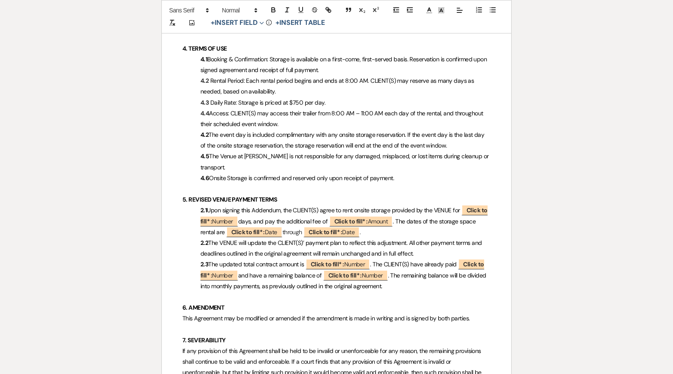
drag, startPoint x: 407, startPoint y: 124, endPoint x: 456, endPoint y: 134, distance: 50.0
click at [456, 134] on p "4.2 The event day is included complimentary with any onsite storage reservation…" at bounding box center [336, 140] width 308 height 21
copy span "If the event day is the last day of the onsite storage reservation, the storage…"
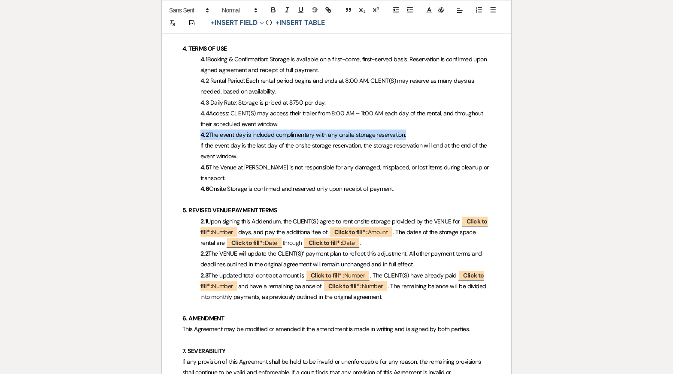
drag, startPoint x: 415, startPoint y: 127, endPoint x: 160, endPoint y: 126, distance: 255.3
click at [160, 127] on div "Printer Print Add Photo + Insert Field Expand Standard Field Smart Field Signat…" at bounding box center [336, 37] width 618 height 1244
copy p "4.2 The event day is included complimentary with any onsite storage reservation."
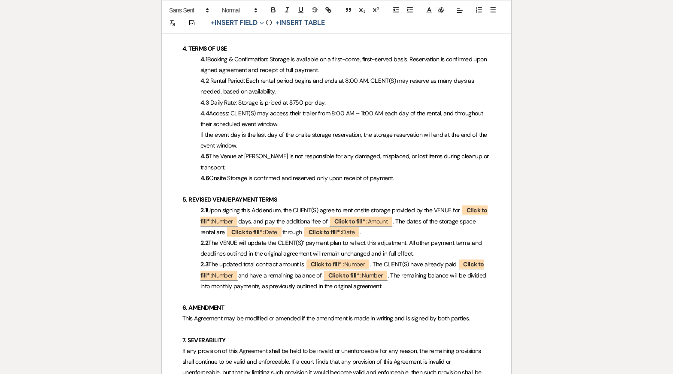
click at [335, 97] on p "4.3 Daily Rate: Storage is priced at $750 per day." at bounding box center [336, 102] width 308 height 11
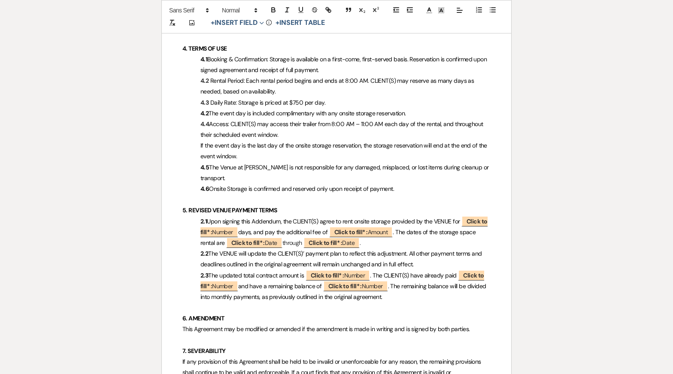
click at [198, 140] on p "If the event day is the last day of the onsite storage reservation, the storage…" at bounding box center [336, 150] width 308 height 21
click at [274, 60] on span "Booking & Confirmation: Storage is available on a first-come, first-served basi…" at bounding box center [344, 64] width 288 height 18
click at [300, 77] on span "Rental Period: Each rental period begins and ends at 8:00 AM. CLIENT(S) may res…" at bounding box center [337, 86] width 275 height 18
click at [209, 109] on span "The event day is included complimentary with any onsite storage reservation." at bounding box center [307, 113] width 197 height 8
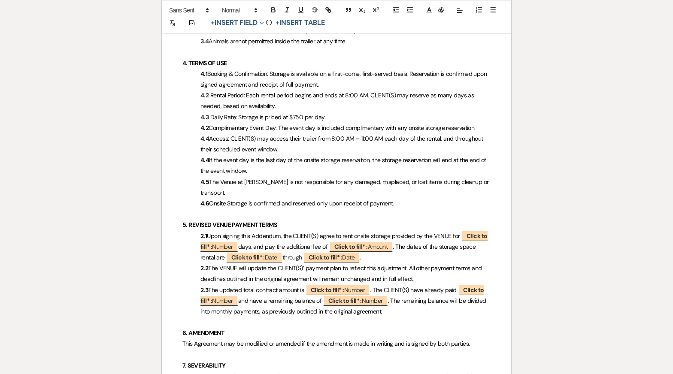
scroll to position [648, 0]
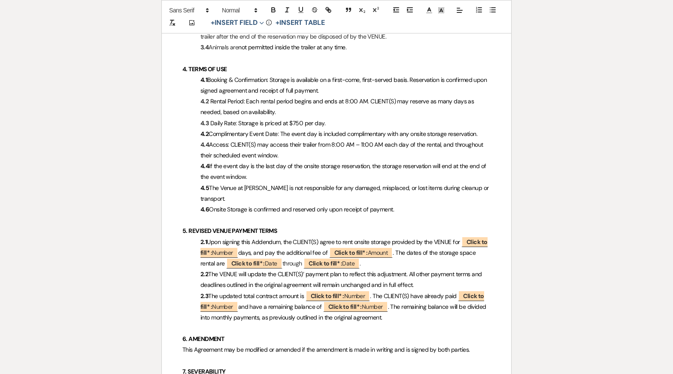
click at [262, 84] on p "4.1 Booking & Confirmation: Storage is available on a first-come, first-served …" at bounding box center [336, 85] width 308 height 21
click at [289, 184] on span "The Venue at [PERSON_NAME] is not responsible for any damaged, misplaced, or lo…" at bounding box center [345, 193] width 290 height 18
click at [313, 130] on span "Complimentary Event Date: The event day is included complimentary with any onsi…" at bounding box center [343, 134] width 269 height 8
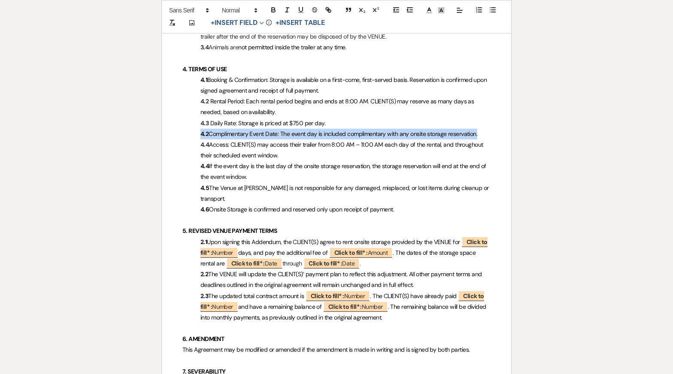
click at [313, 130] on span "Complimentary Event Date: The event day is included complimentary with any onsi…" at bounding box center [343, 134] width 269 height 8
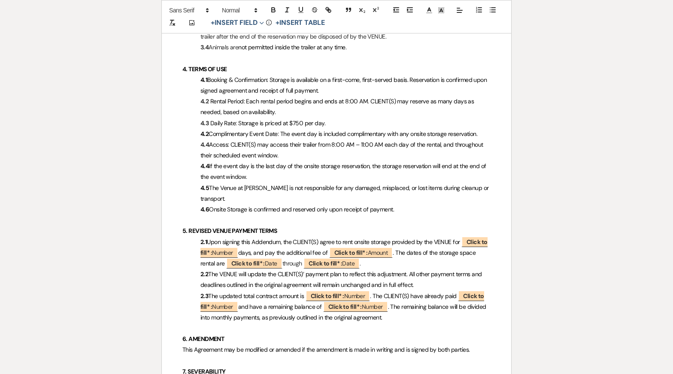
click at [317, 130] on span "Complimentary Event Date: The event day is included complimentary with any onsi…" at bounding box center [343, 134] width 269 height 8
click at [318, 97] on span "Rental Period: Each rental period begins and ends at 8:00 AM. CLIENT(S) may res…" at bounding box center [337, 106] width 275 height 18
click at [309, 130] on span "Complimentary Event Date: The event date is included complimentary with any ons…" at bounding box center [344, 134] width 270 height 8
click at [204, 141] on strong "4.4" at bounding box center [204, 145] width 9 height 8
click at [242, 141] on span "Access: CLIENT(S) may access their trailer from 8:00 AM – 11:00 AM each day of …" at bounding box center [342, 150] width 284 height 18
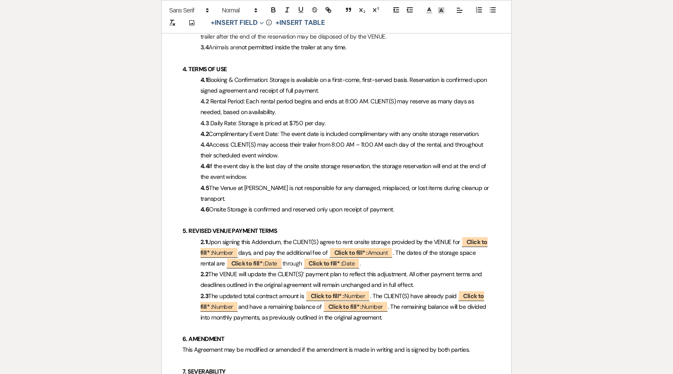
click at [313, 141] on p "4.4 Access: CLIENT(S) may access their trailer from 8:00 AM – 11:00 AM each day…" at bounding box center [336, 149] width 308 height 21
click at [329, 183] on p "4.5 The Venue at [PERSON_NAME] is not responsible for any damaged, misplaced, o…" at bounding box center [336, 193] width 308 height 21
click at [314, 145] on p "4.4 Access: CLIENT(S) may access their trailer from 8:00 AM – 11:00 AM each day…" at bounding box center [336, 149] width 308 height 21
click at [300, 167] on p "4.4 If the event day is the last day of the onsite storage reservation, the sto…" at bounding box center [336, 171] width 308 height 21
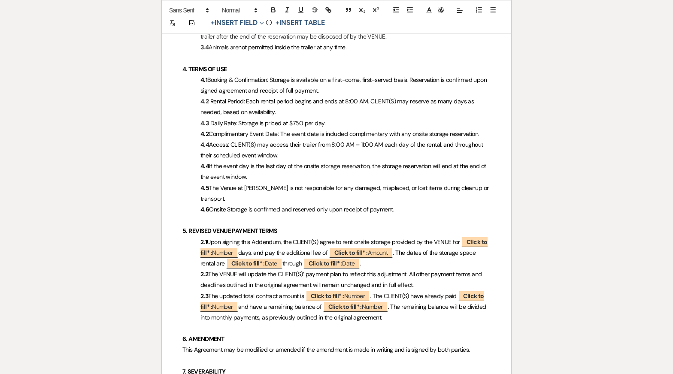
click at [300, 143] on p "4.4 Access: CLIENT(S) may access their trailer from 8:00 AM – 11:00 AM each day…" at bounding box center [336, 149] width 308 height 21
click at [306, 184] on span "The Venue at [PERSON_NAME] is not responsible for any damaged, misplaced, or lo…" at bounding box center [345, 193] width 290 height 18
click at [298, 141] on span "Access: CLIENT(S) may access their trailer from 8:00 AM – 11:00 AM each day of …" at bounding box center [342, 150] width 284 height 18
click at [293, 167] on p "4.4 If the event day is the last day of the onsite storage reservation, the sto…" at bounding box center [336, 171] width 308 height 21
click at [292, 183] on p "4.5 The Venue at [PERSON_NAME] is not responsible for any damaged, misplaced, o…" at bounding box center [336, 193] width 308 height 21
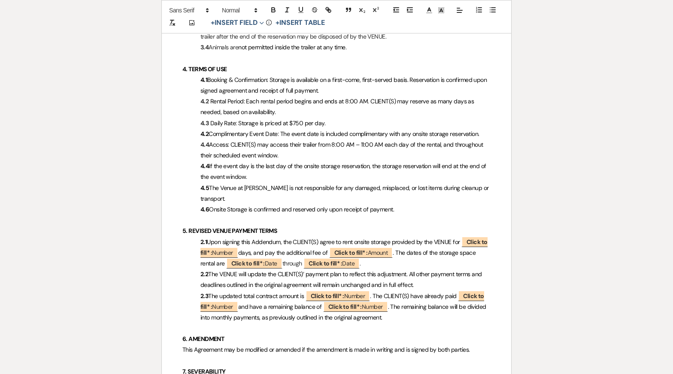
click at [291, 165] on p "4.4 If the event day is the last day of the onsite storage reservation, the sto…" at bounding box center [336, 171] width 308 height 21
click at [289, 187] on p "4.5 The Venue at [PERSON_NAME] is not responsible for any damaged, misplaced, o…" at bounding box center [336, 193] width 308 height 21
click at [207, 130] on strong "4.2" at bounding box center [204, 134] width 8 height 8
click at [271, 64] on h4 "4. TERMS OF USE" at bounding box center [336, 69] width 308 height 11
click at [312, 162] on span "If the event day is the last day of the onsite storage reservation, the storage…" at bounding box center [343, 171] width 287 height 18
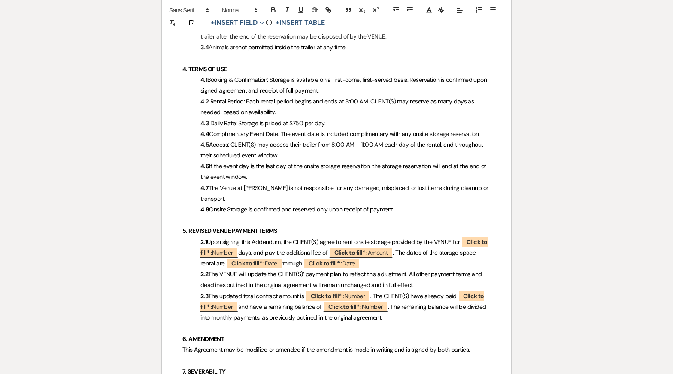
click at [311, 206] on span "Onsite Storage is confirmed and reserved only upon receipt of payment." at bounding box center [301, 210] width 185 height 8
click at [255, 162] on span "If the event day is the last day of the onsite storage reservation, the storage…" at bounding box center [343, 171] width 287 height 18
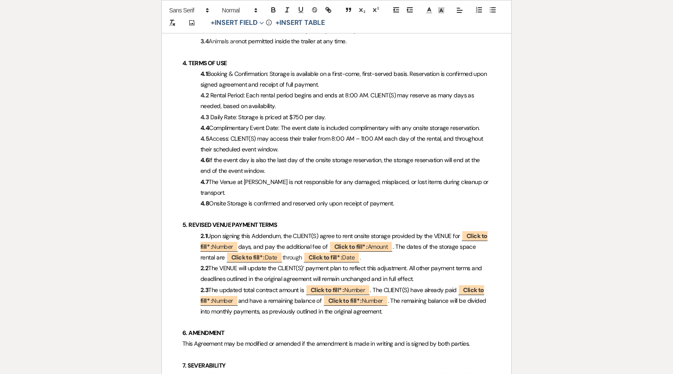
scroll to position [655, 0]
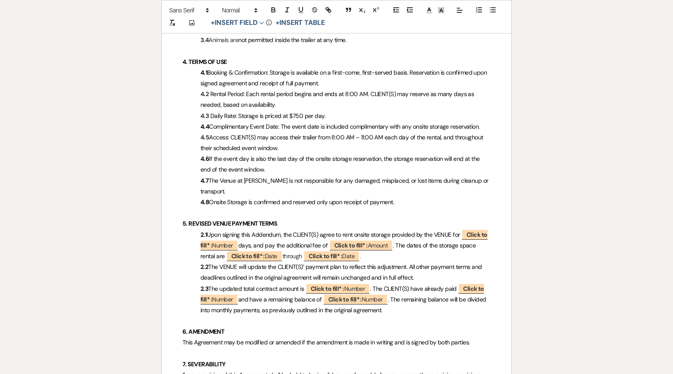
click at [203, 231] on strong "2.1" at bounding box center [203, 235] width 6 height 8
click at [296, 132] on p "4.5 Access: CLIENT(S) may access their trailer from 8:00 AM – 11:00 AM each day…" at bounding box center [336, 142] width 308 height 21
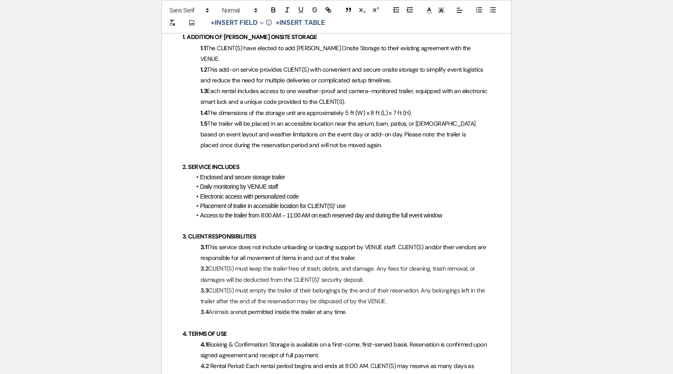
scroll to position [384, 0]
click at [200, 173] on span "Enclosed and secure storage trailer" at bounding box center [242, 176] width 85 height 7
click at [200, 173] on strong "2.1" at bounding box center [204, 176] width 8 height 7
click at [409, 9] on icon "button" at bounding box center [410, 10] width 8 height 8
click at [200, 184] on span "Daily monitoring by VENUE staff" at bounding box center [239, 187] width 78 height 7
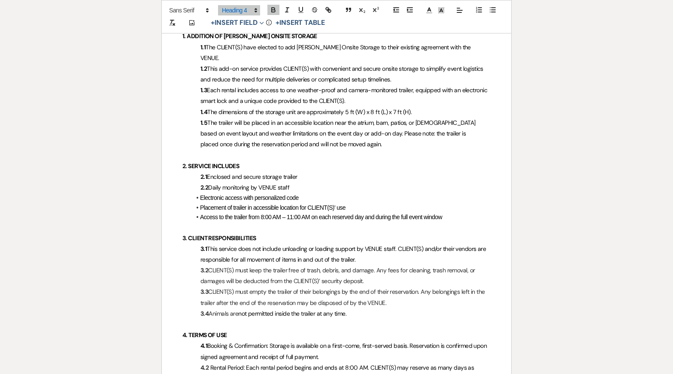
click at [200, 194] on span "Electronic access with personalized code" at bounding box center [249, 197] width 99 height 7
click at [199, 204] on li "Placement of trailer in accessible location for CLIENT(S)' use" at bounding box center [341, 208] width 300 height 9
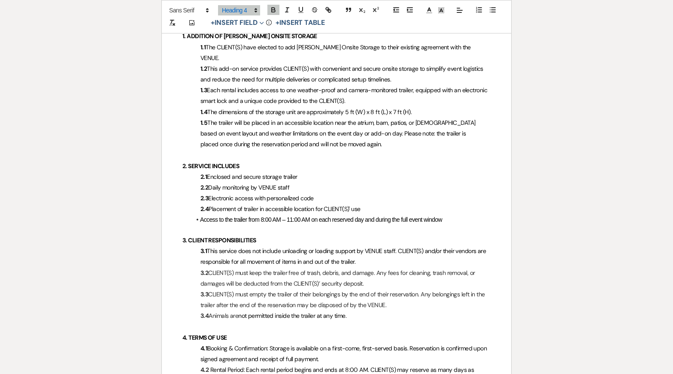
click at [199, 215] on li "Access to the trailer from 8:00 AM – 11:00 AM on each reserved day and during t…" at bounding box center [341, 219] width 300 height 9
click at [285, 277] on p "3.2 CLIENT(S) must keep the trailer free of trash, debris, and damage. Any fees…" at bounding box center [336, 279] width 308 height 21
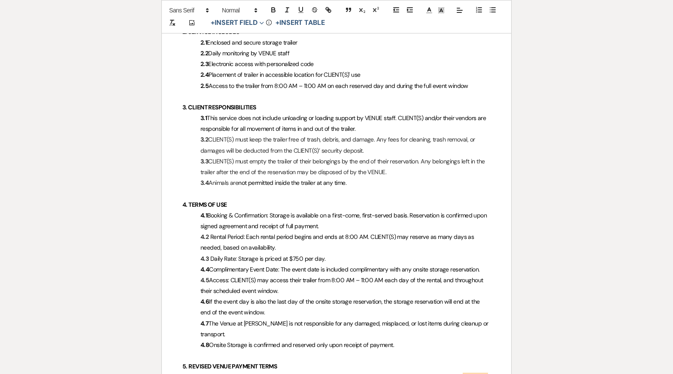
scroll to position [523, 0]
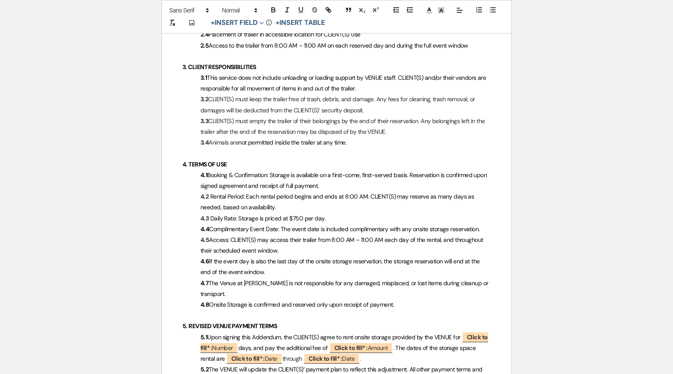
click at [285, 278] on p "4.7 The Venue at [PERSON_NAME] is not responsible for any damaged, misplaced, o…" at bounding box center [336, 288] width 308 height 21
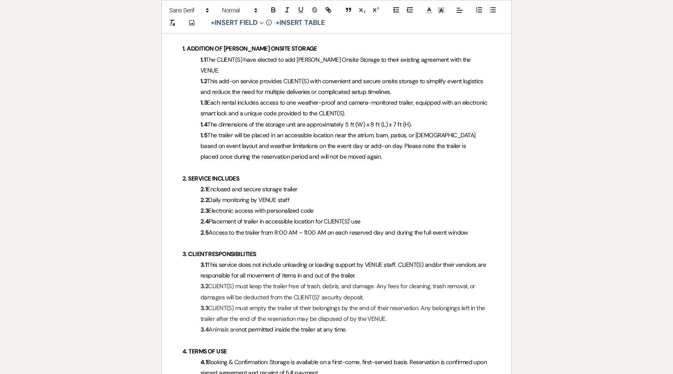
scroll to position [254, 0]
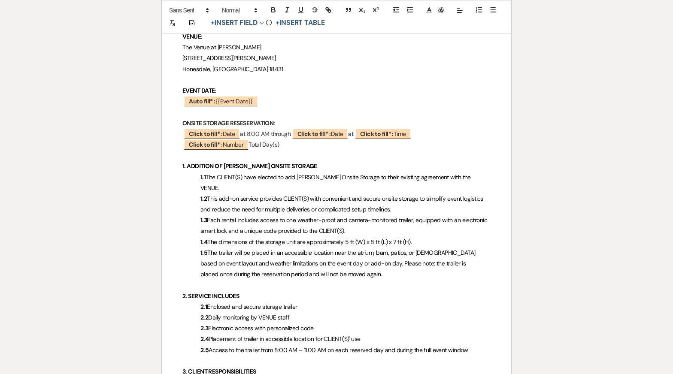
click at [290, 146] on p "﻿ Click to fill* : Number ﻿ Total Day(s)" at bounding box center [336, 144] width 308 height 11
click at [294, 218] on span "Each rental includes access to one weather-proof and camera-monitored trailer, …" at bounding box center [344, 225] width 288 height 18
click at [386, 144] on p "﻿ Click to fill* : Number ﻿ Total Day(s); Event date is included complimentary" at bounding box center [336, 144] width 308 height 11
click at [372, 253] on span "The trailer will be placed in an accessible location near the atrium, barn, pat…" at bounding box center [338, 263] width 276 height 29
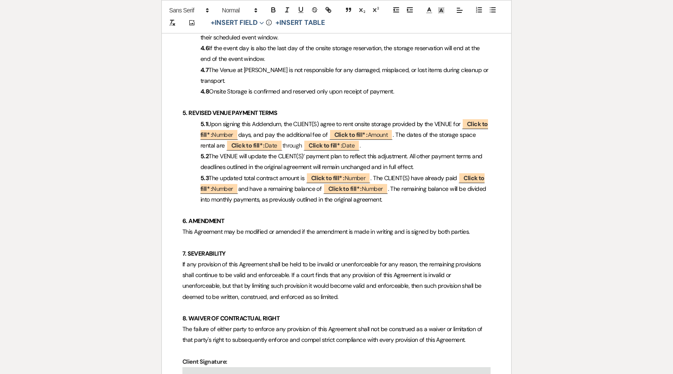
scroll to position [773, 0]
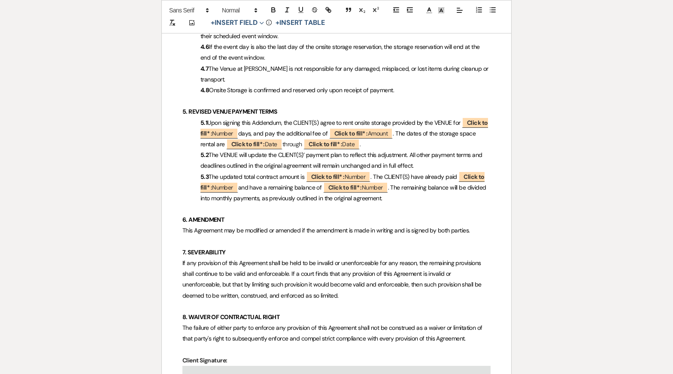
click at [254, 121] on span "Upon signing this Addendum, the CLIENT(S) agree to rent onsite storage provided…" at bounding box center [344, 132] width 288 height 31
click at [300, 181] on p "5.3 The updated total contract amount is ﻿ Click to fill* : Number ﻿ . The CLIE…" at bounding box center [336, 188] width 308 height 33
click at [423, 121] on span "Upon signing this Addendum, the CLIENT(S) agree to rent onsite storage provided…" at bounding box center [344, 132] width 288 height 31
drag, startPoint x: 412, startPoint y: 124, endPoint x: 442, endPoint y: 122, distance: 30.1
click at [442, 123] on span "Upon signing this Addendum, the CLIENT(S) agree to rent onsite storage provided…" at bounding box center [344, 132] width 288 height 31
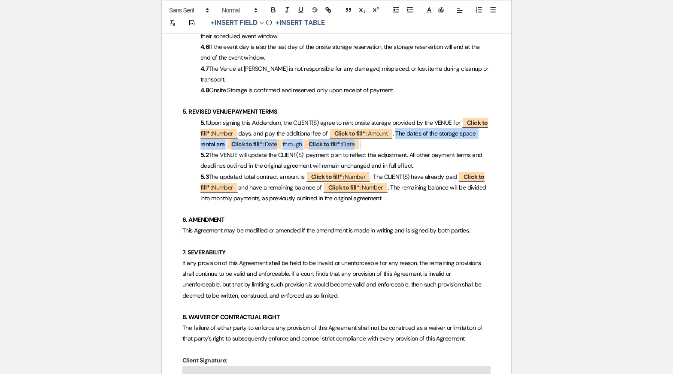
drag, startPoint x: 383, startPoint y: 131, endPoint x: 401, endPoint y: 119, distance: 21.3
click at [401, 119] on p "5.1 Upon signing this Addendum, the CLIENT(S) agree to rent onsite storage prov…" at bounding box center [336, 134] width 308 height 33
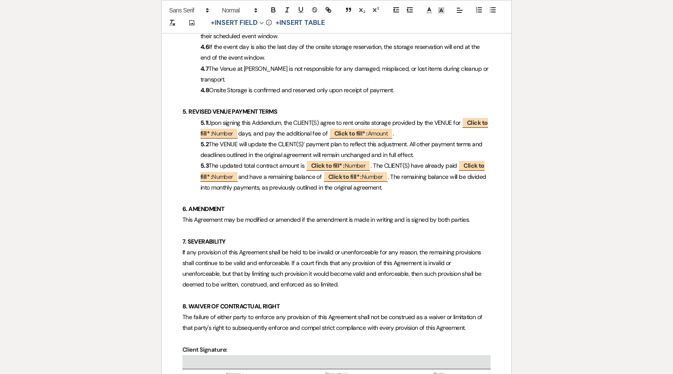
click at [381, 67] on p "4.7 The Venue at [PERSON_NAME] is not responsible for any damaged, misplaced, o…" at bounding box center [336, 74] width 308 height 21
click at [422, 145] on p "5.2 The VENUE will update the CLIENT(S)’ payment plan to reflect this adjustmen…" at bounding box center [336, 149] width 308 height 21
click at [274, 117] on span "Upon signing this Addendum, the CLIENT(S) agree to rent onsite storage provided…" at bounding box center [344, 127] width 288 height 21
drag, startPoint x: 460, startPoint y: 112, endPoint x: 278, endPoint y: 119, distance: 182.1
click at [278, 119] on span "Upon signing this Addendum, the CLIENT(S) agree to rent onsite storage provided…" at bounding box center [344, 127] width 288 height 21
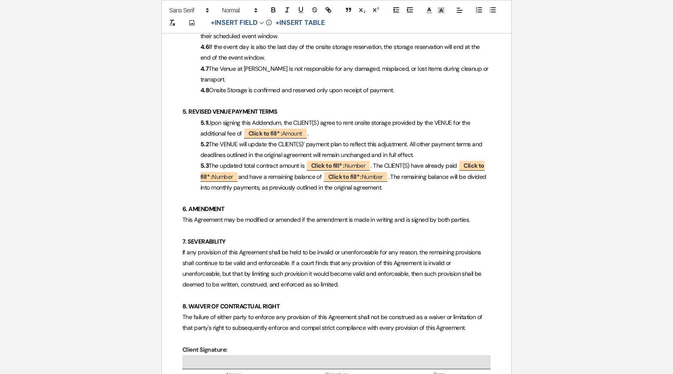
click at [341, 64] on p "4.7 The Venue at [PERSON_NAME] is not responsible for any damaged, misplaced, o…" at bounding box center [336, 74] width 308 height 21
click at [284, 139] on p "5.2 The VENUE will update the CLIENT(S)’ payment plan to reflect this adjustmen…" at bounding box center [336, 149] width 308 height 21
click at [274, 43] on span "If the event day is also the last day of the onsite storage reservation, the st…" at bounding box center [340, 52] width 281 height 18
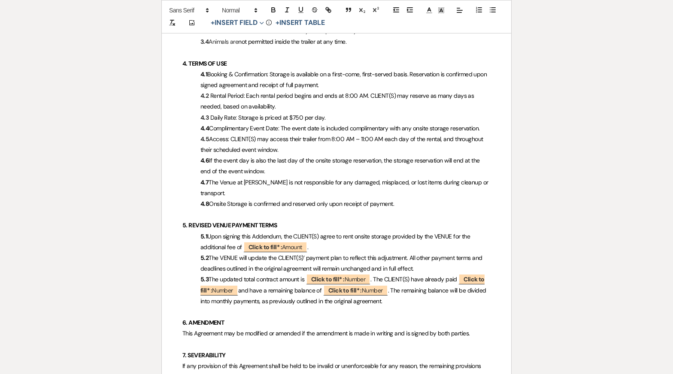
scroll to position [665, 0]
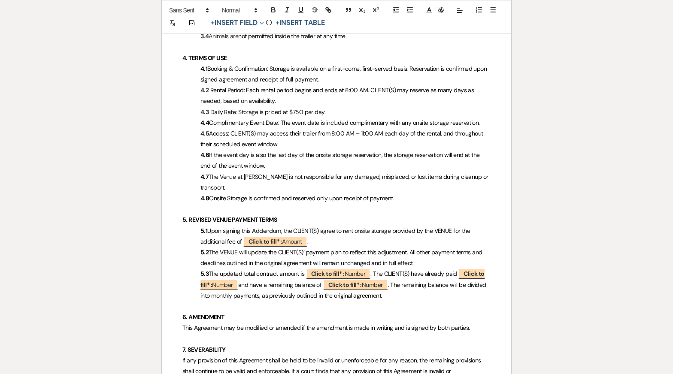
click at [282, 269] on p "5.3 The updated total contract amount is ﻿ Click to fill* : Number ﻿ . The CLIE…" at bounding box center [336, 285] width 308 height 33
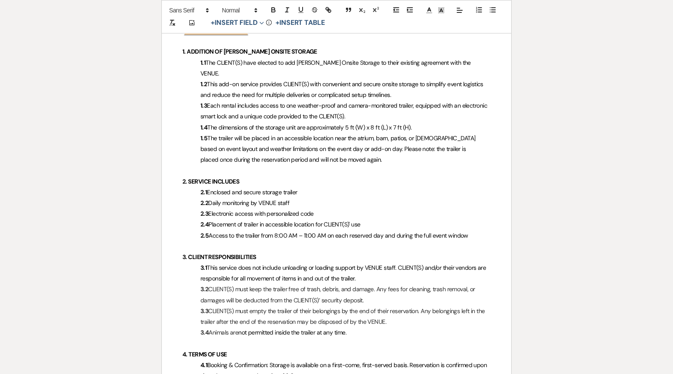
scroll to position [377, 0]
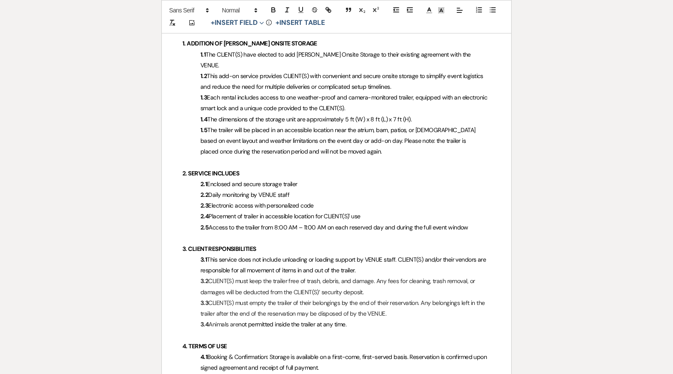
click at [396, 224] on span "Access to the trailer from 8:00 AM – 11:00 AM on each reserved day and during t…" at bounding box center [339, 228] width 260 height 8
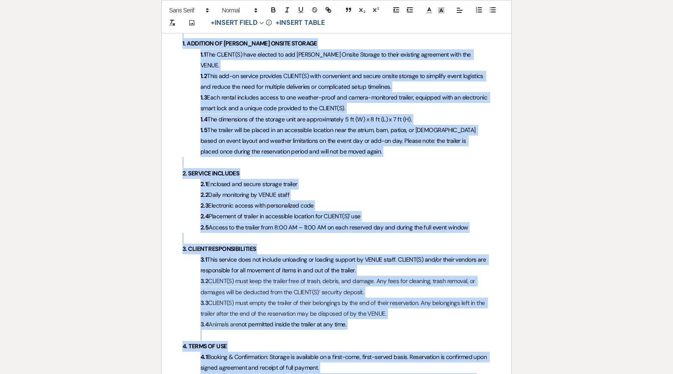
copy div "Lor Ipsum do Sitame Conse Adipisc Elitsedd Eiusmodt ( Incidi Utlabor ) ETDOLOR:…"
